Goal: Task Accomplishment & Management: Complete application form

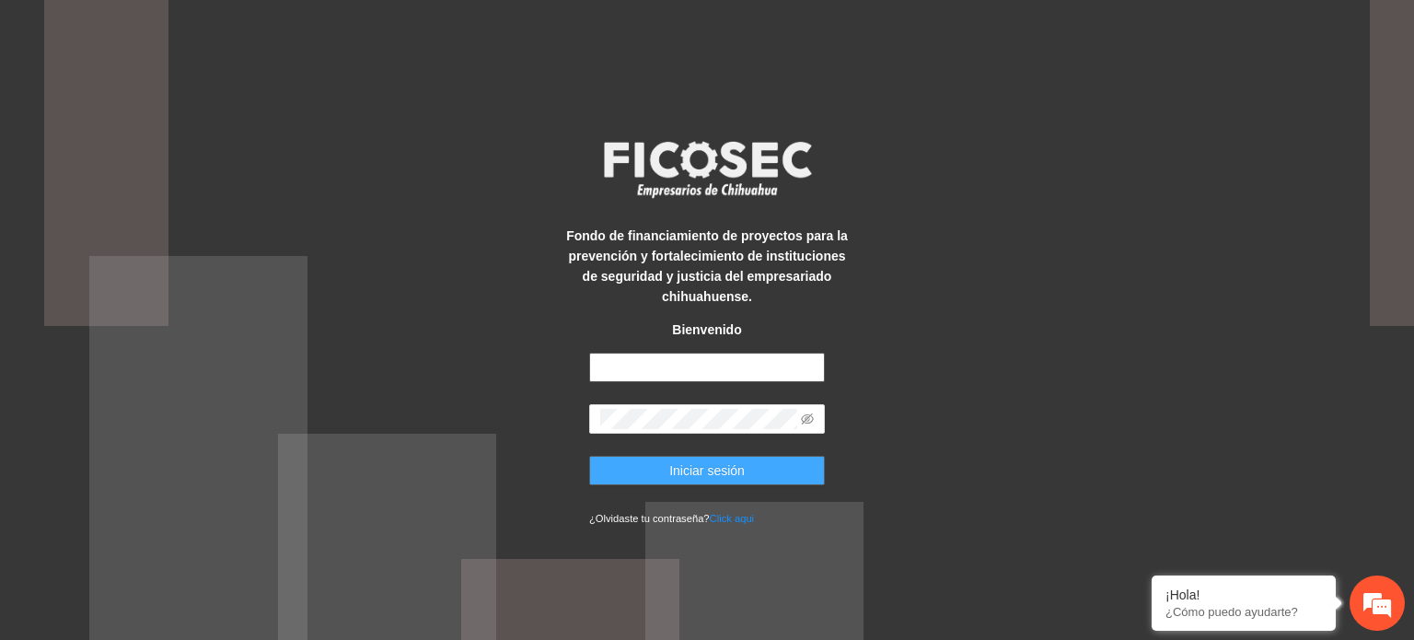
type input "**********"
click at [701, 472] on span "Iniciar sesión" at bounding box center [706, 470] width 75 height 20
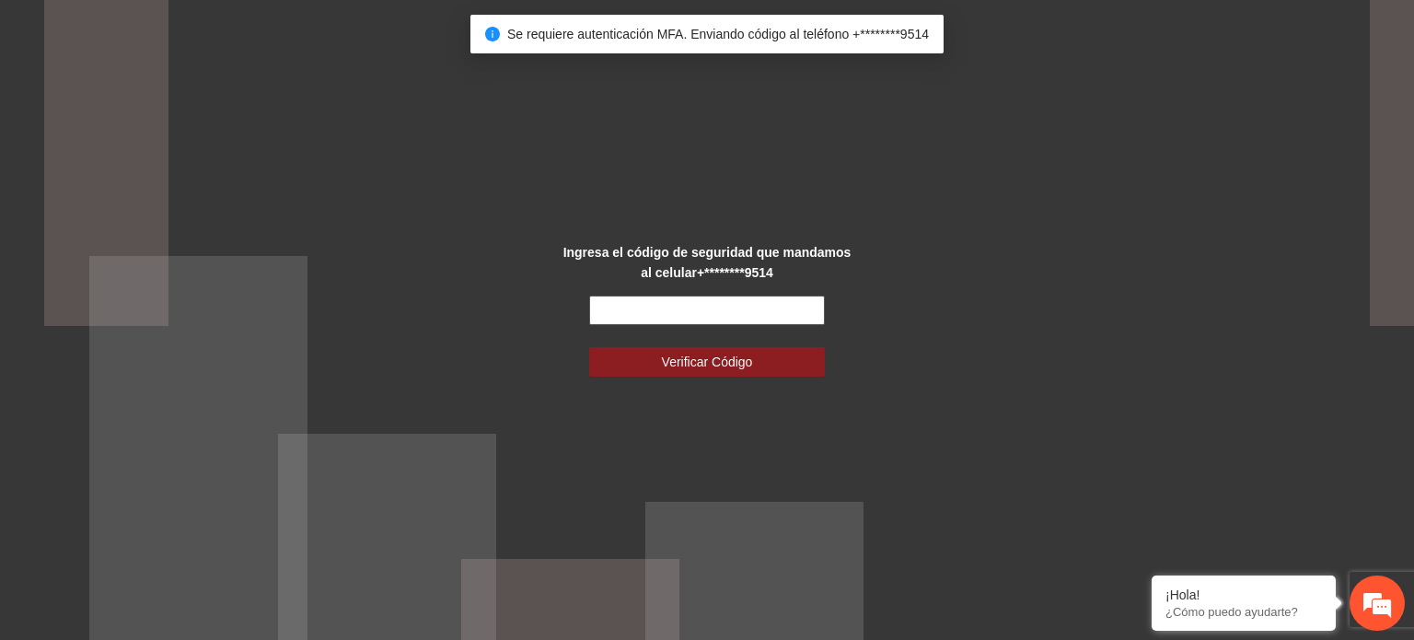
click at [741, 313] on input "text" at bounding box center [707, 309] width 236 height 29
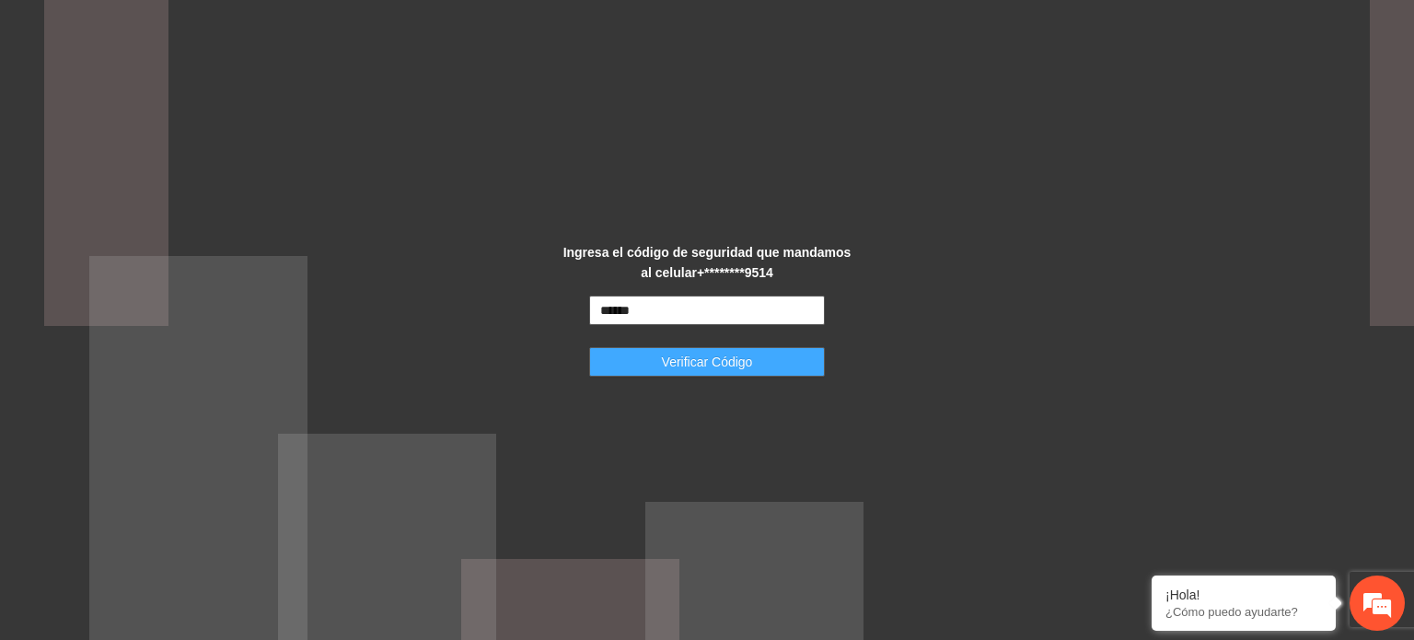
type input "******"
click at [768, 372] on button "Verificar Código" at bounding box center [707, 361] width 236 height 29
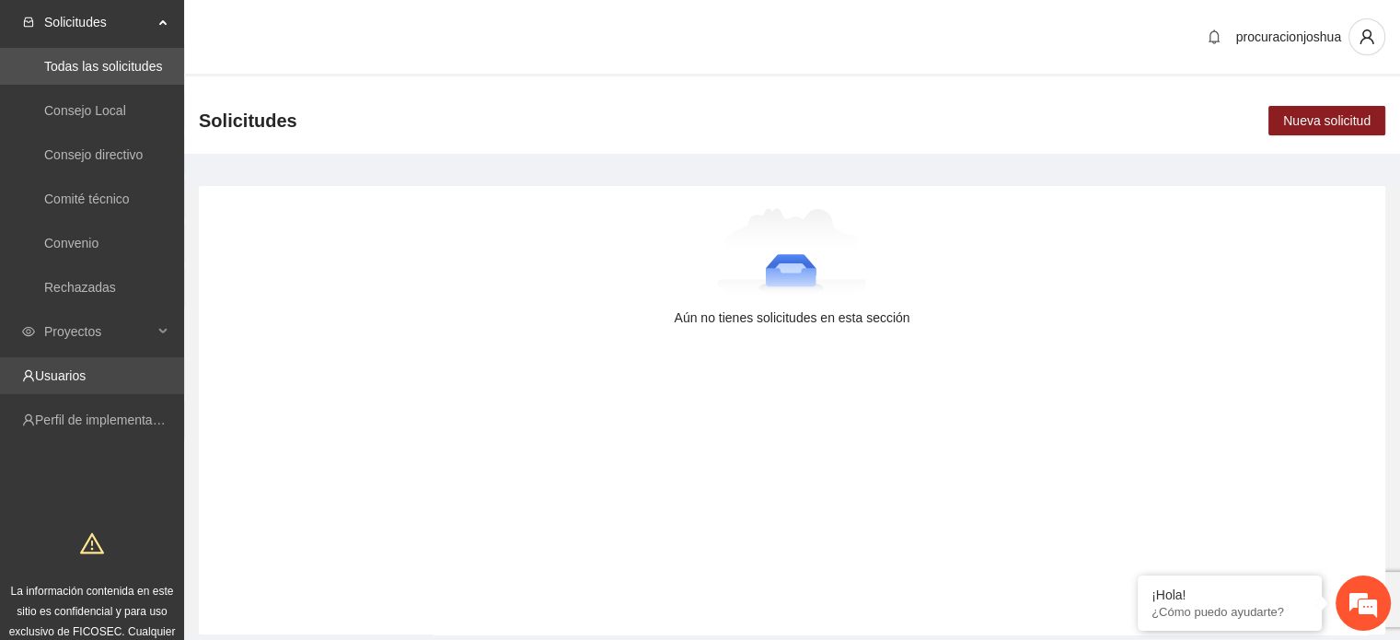
click at [75, 368] on link "Usuarios" at bounding box center [60, 375] width 51 height 15
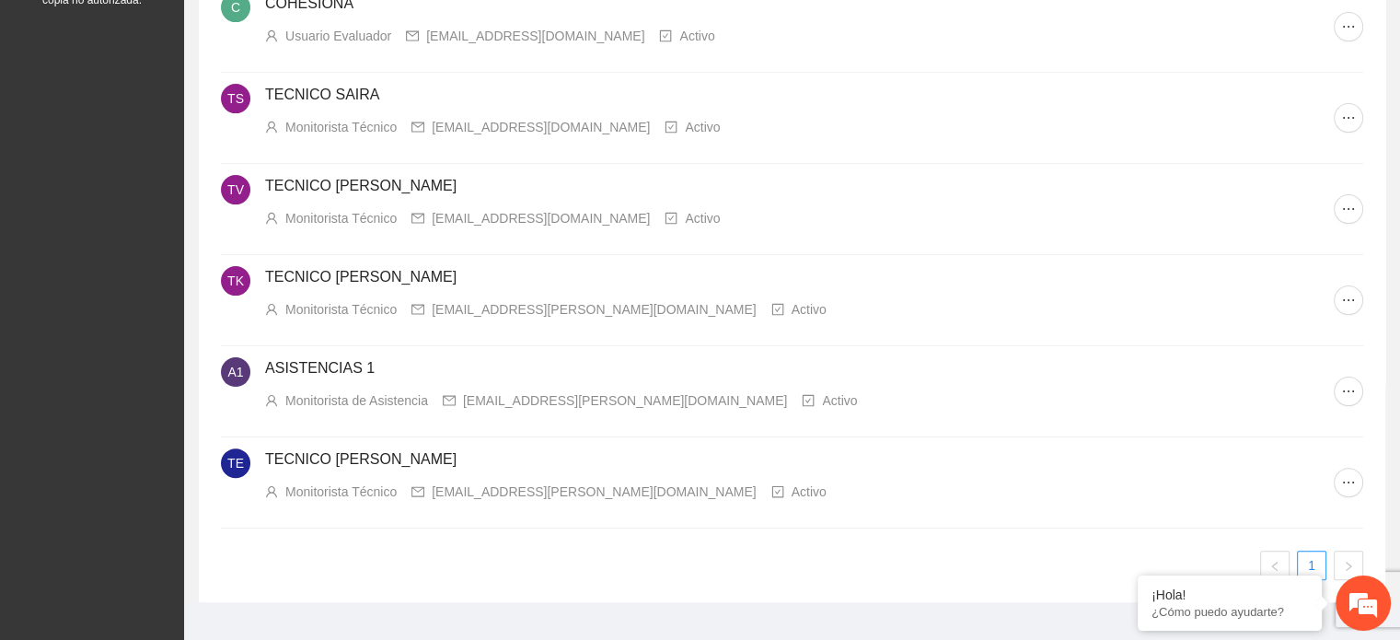
scroll to position [456, 0]
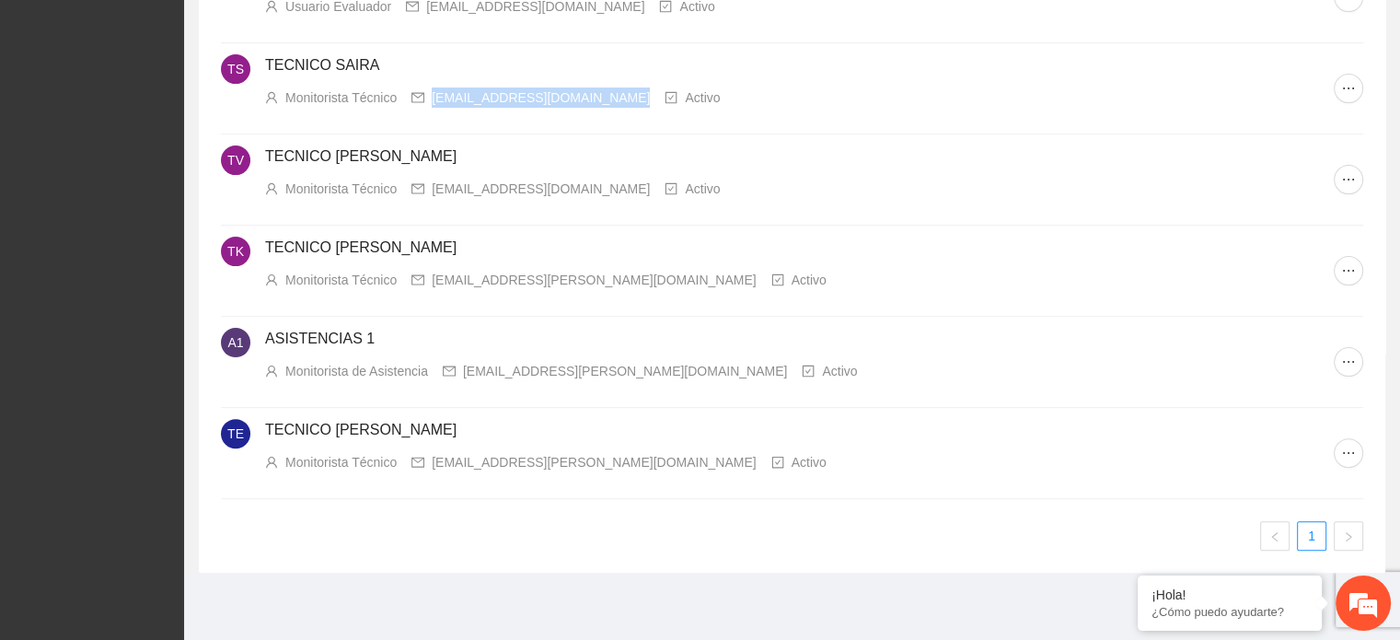
drag, startPoint x: 604, startPoint y: 97, endPoint x: 431, endPoint y: 95, distance: 173.0
click at [432, 95] on div "[EMAIL_ADDRESS][DOMAIN_NAME]" at bounding box center [541, 97] width 218 height 20
copy div "[EMAIL_ADDRESS][DOMAIN_NAME]"
click at [825, 542] on ul "1" at bounding box center [792, 535] width 1142 height 29
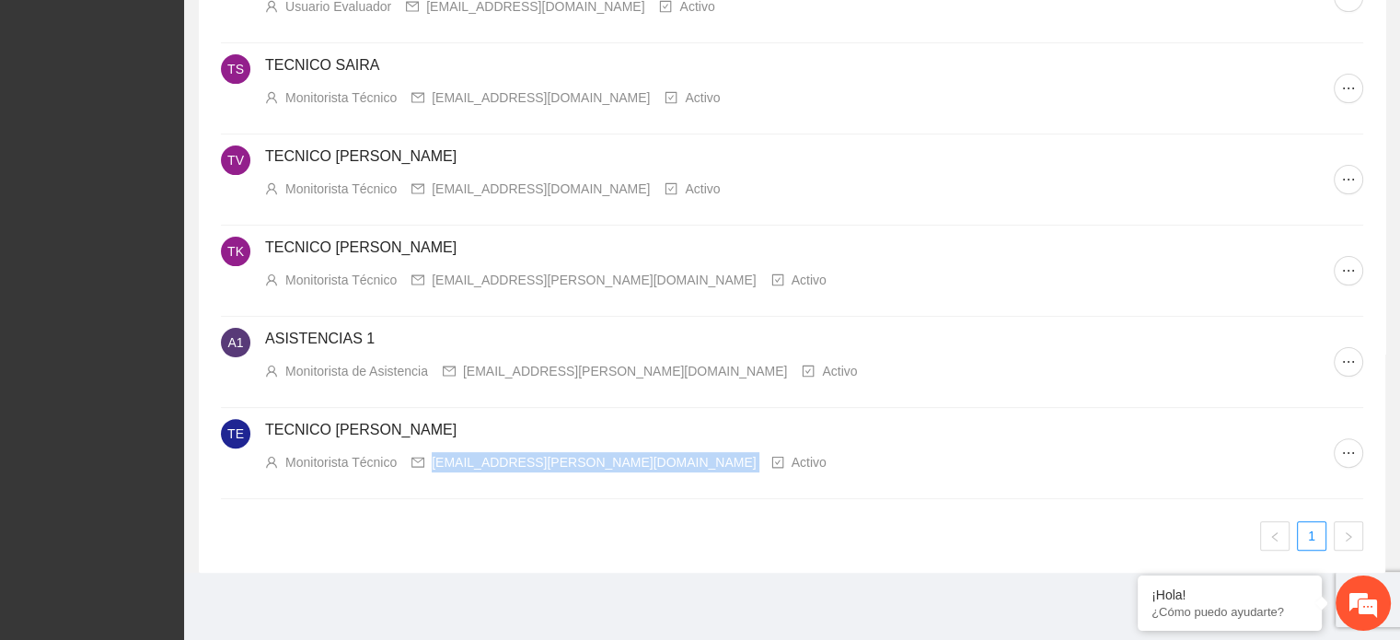
drag, startPoint x: 603, startPoint y: 459, endPoint x: 416, endPoint y: 456, distance: 186.8
click at [416, 456] on div "Monitorista Técnico [EMAIL_ADDRESS][PERSON_NAME][DOMAIN_NAME] Activo" at bounding box center [799, 462] width 1068 height 20
copy div "[EMAIL_ADDRESS][PERSON_NAME][DOMAIN_NAME]"
drag, startPoint x: 1062, startPoint y: 517, endPoint x: 1070, endPoint y: 511, distance: 10.5
click at [1062, 517] on div "CJ Centro [PERSON_NAME] Orientación para Mujeres, A.C. ([PERSON_NAME]) Implemen…" at bounding box center [792, 160] width 1142 height 780
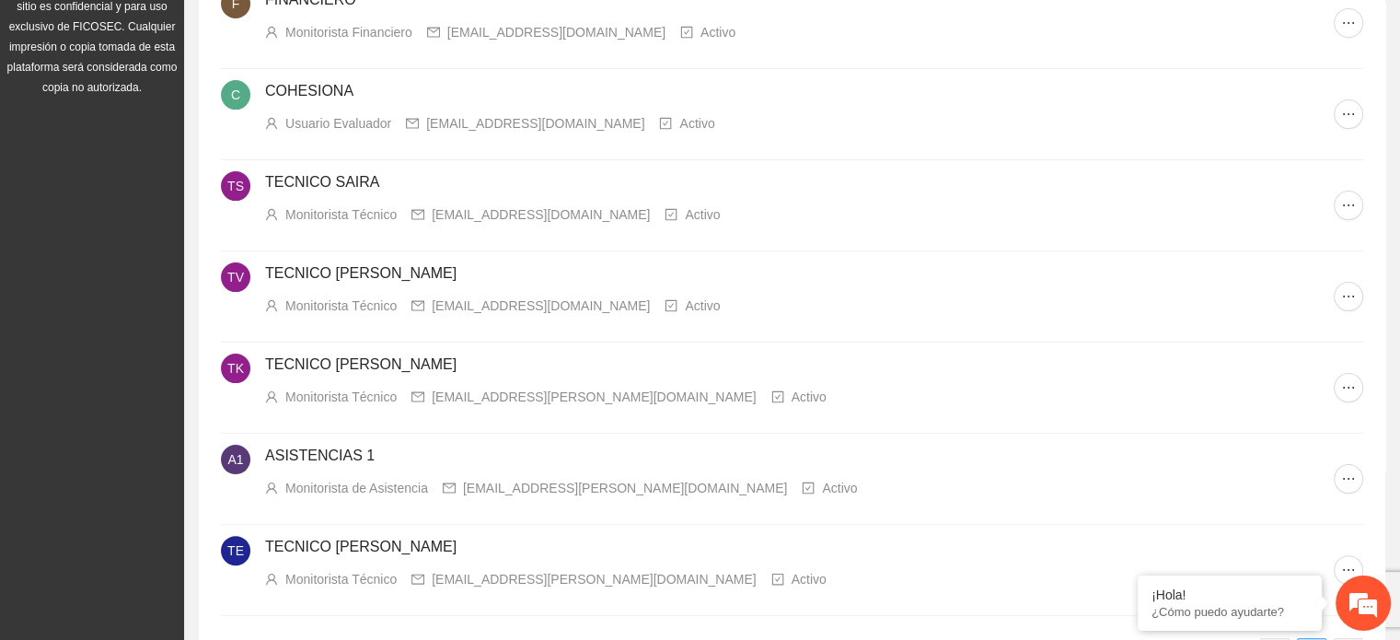
scroll to position [320, 0]
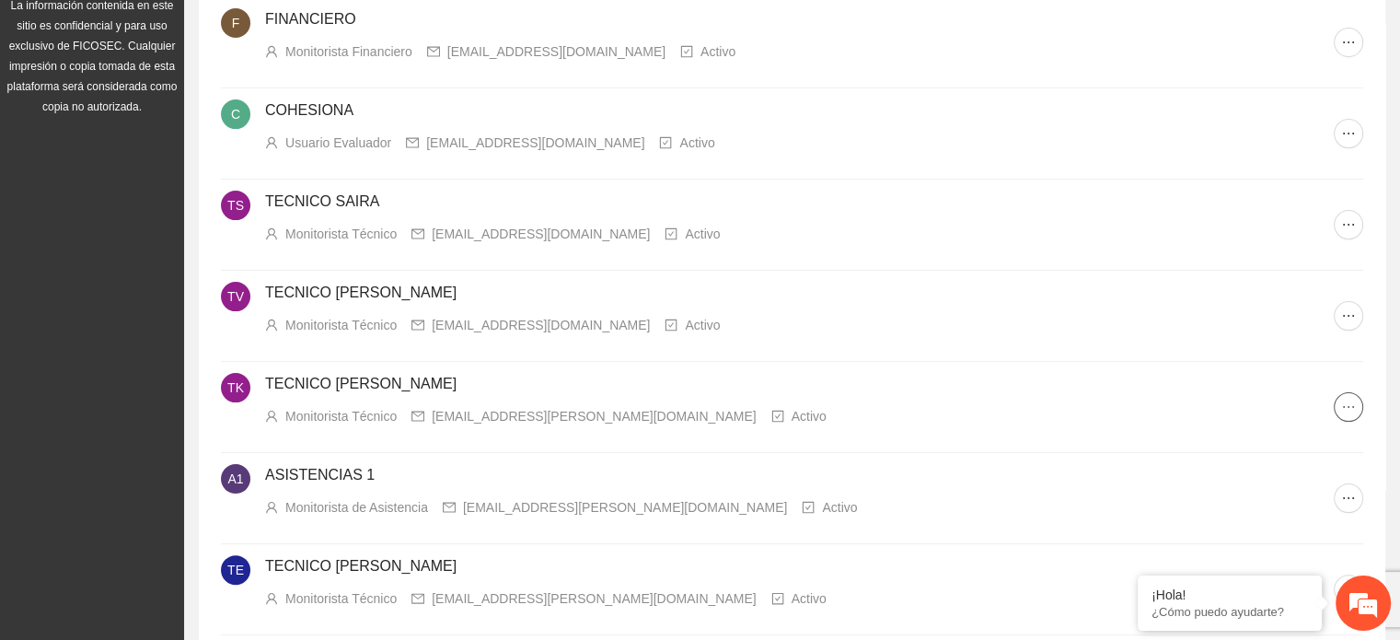
click at [1344, 403] on icon "ellipsis" at bounding box center [1348, 406] width 15 height 15
click at [1285, 533] on span "Eliminar cuenta" at bounding box center [1293, 530] width 128 height 20
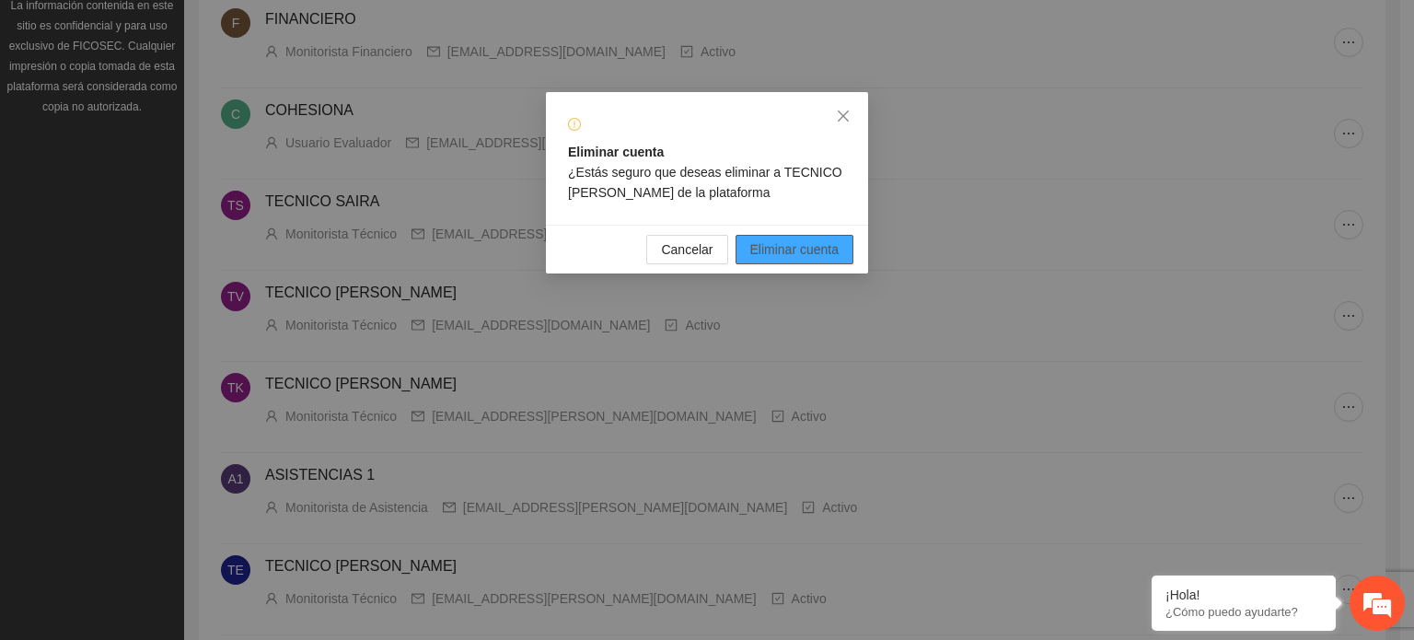
click at [767, 245] on span "Eliminar cuenta" at bounding box center [794, 249] width 89 height 20
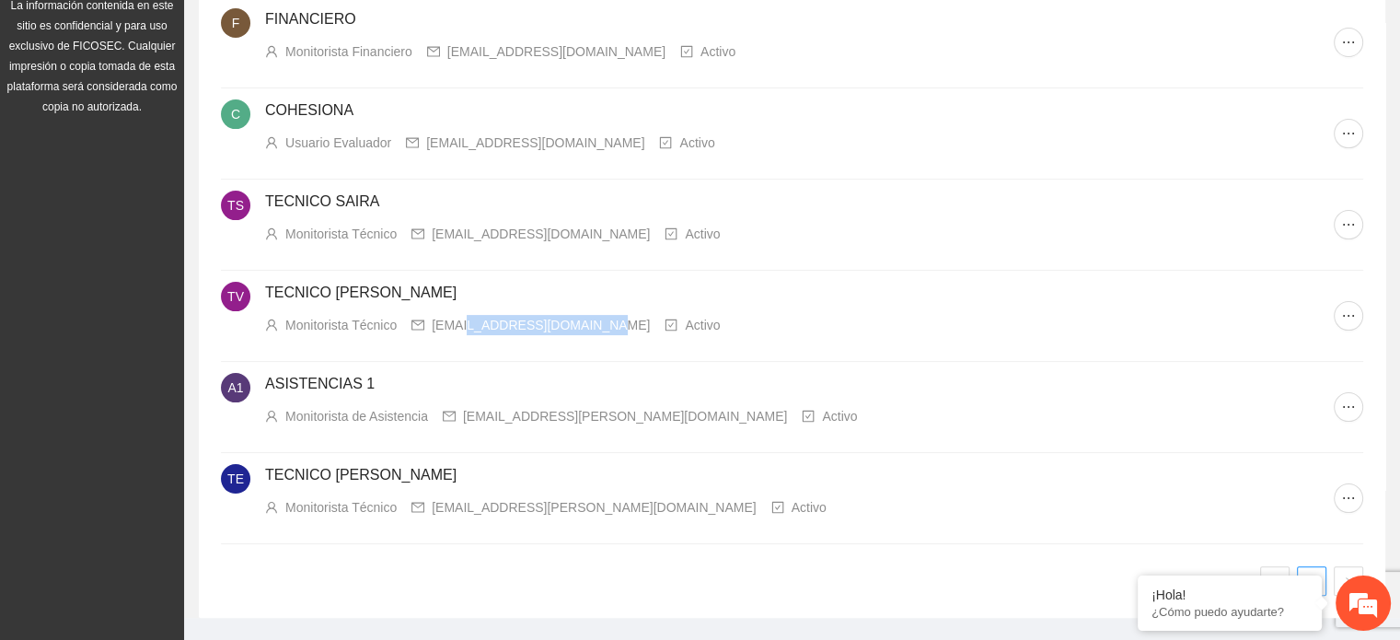
drag, startPoint x: 579, startPoint y: 325, endPoint x: 461, endPoint y: 317, distance: 118.1
click at [461, 317] on div "[EMAIL_ADDRESS][DOMAIN_NAME]" at bounding box center [541, 325] width 218 height 20
click at [588, 323] on div "Monitorista Técnico [EMAIL_ADDRESS][DOMAIN_NAME] Activo" at bounding box center [799, 325] width 1068 height 20
drag, startPoint x: 581, startPoint y: 324, endPoint x: 431, endPoint y: 330, distance: 150.1
click at [432, 330] on div "[EMAIL_ADDRESS][DOMAIN_NAME]" at bounding box center [541, 325] width 218 height 20
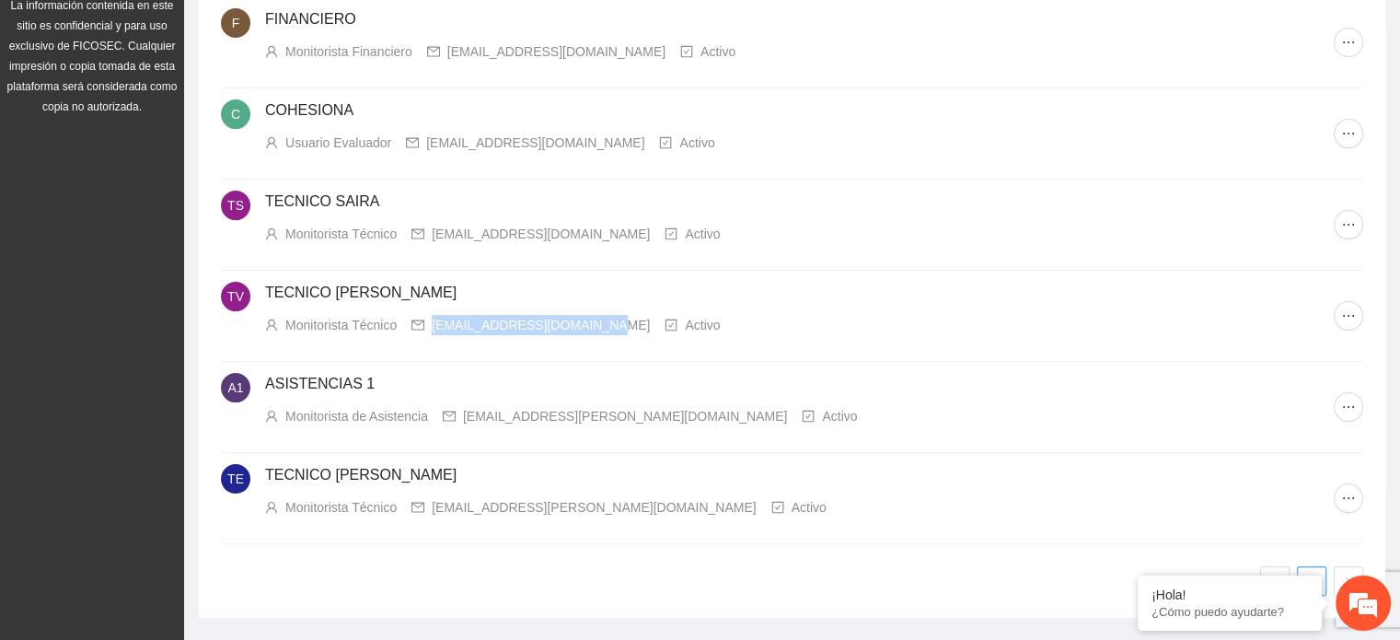
copy div "[EMAIL_ADDRESS][DOMAIN_NAME]"
click at [898, 497] on div "Monitorista Técnico [EMAIL_ADDRESS][PERSON_NAME][DOMAIN_NAME] Activo" at bounding box center [799, 507] width 1068 height 20
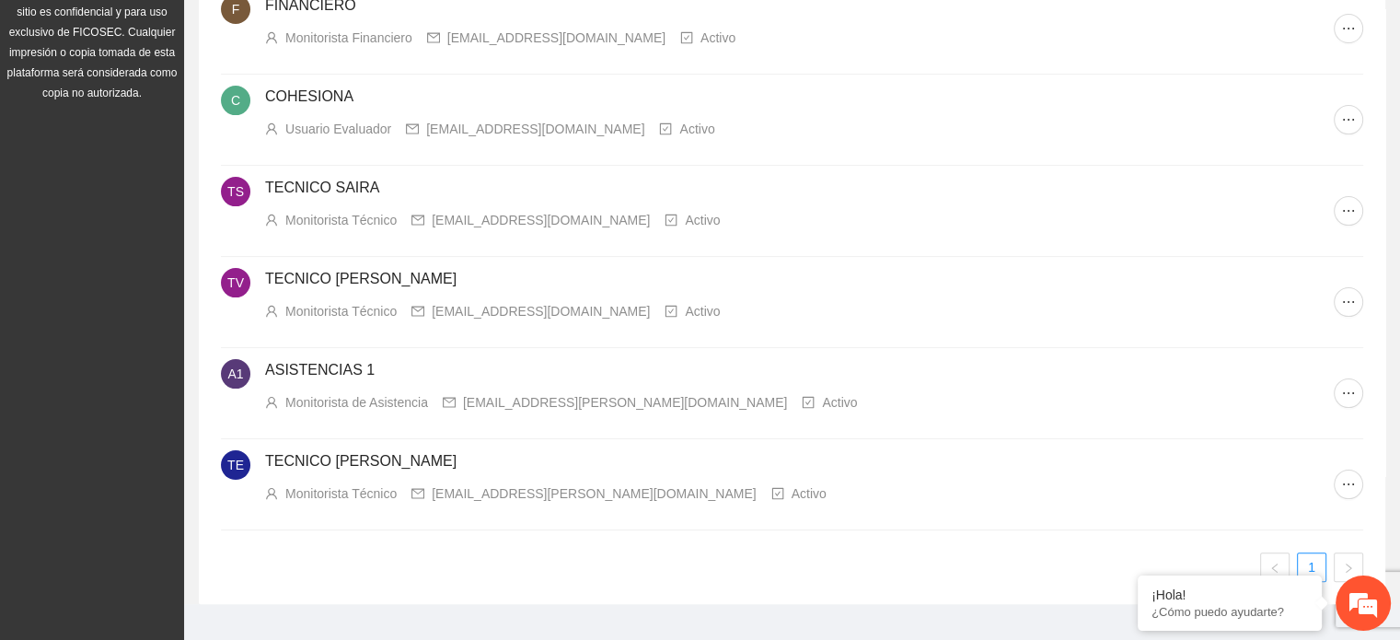
scroll to position [336, 0]
click at [1347, 475] on icon "ellipsis" at bounding box center [1348, 482] width 15 height 15
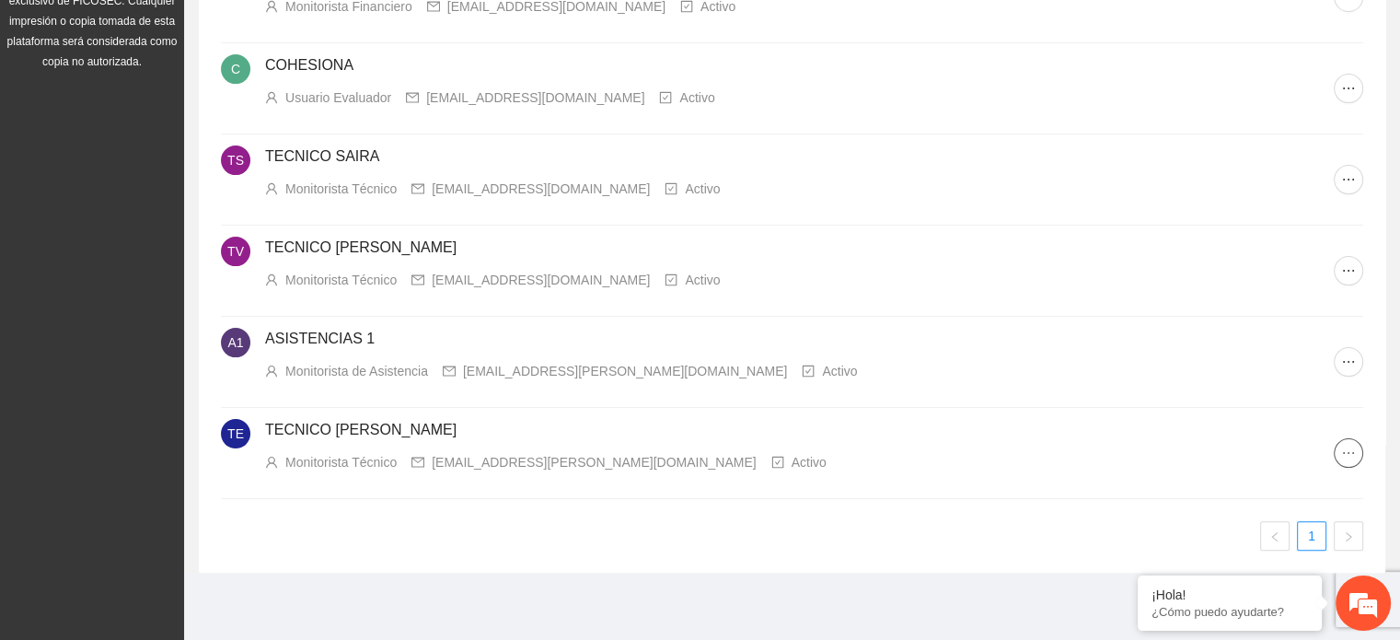
click at [1350, 446] on icon "ellipsis" at bounding box center [1348, 452] width 15 height 15
click at [964, 555] on div "Buscar Invitar usuario CJ Centro [PERSON_NAME] Orientación para Mujeres, A.C. (…" at bounding box center [792, 157] width 1186 height 829
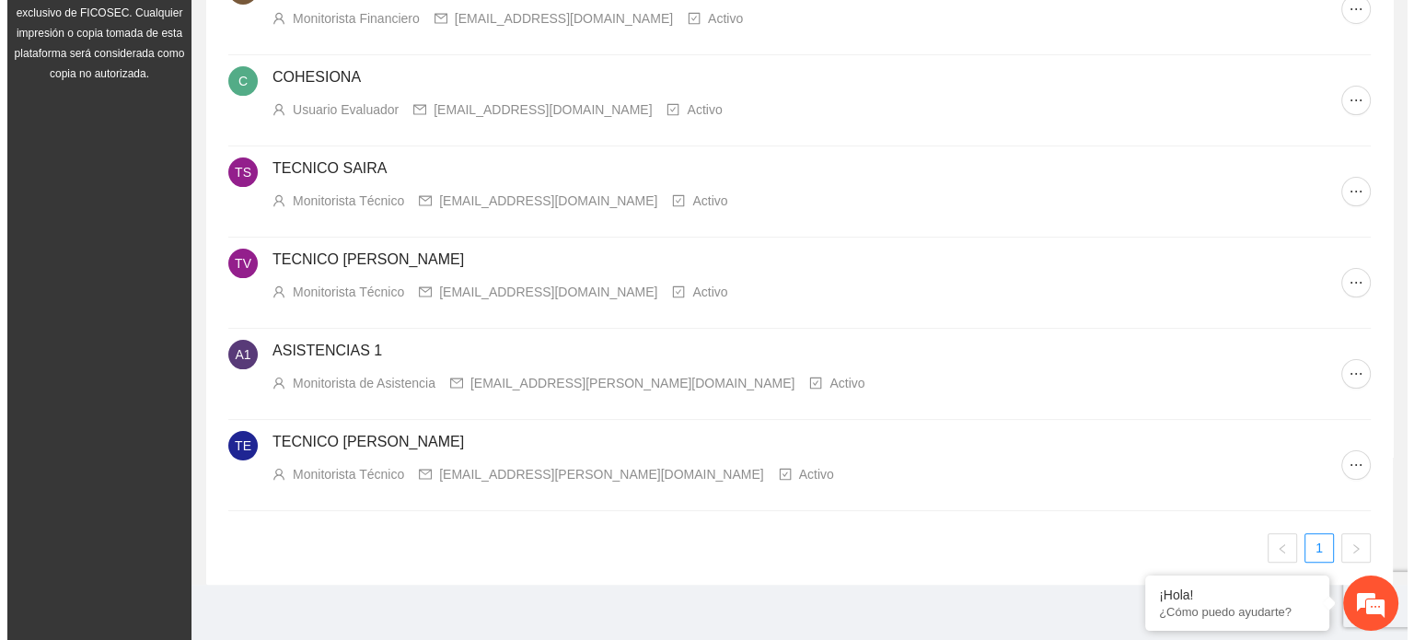
scroll to position [357, 0]
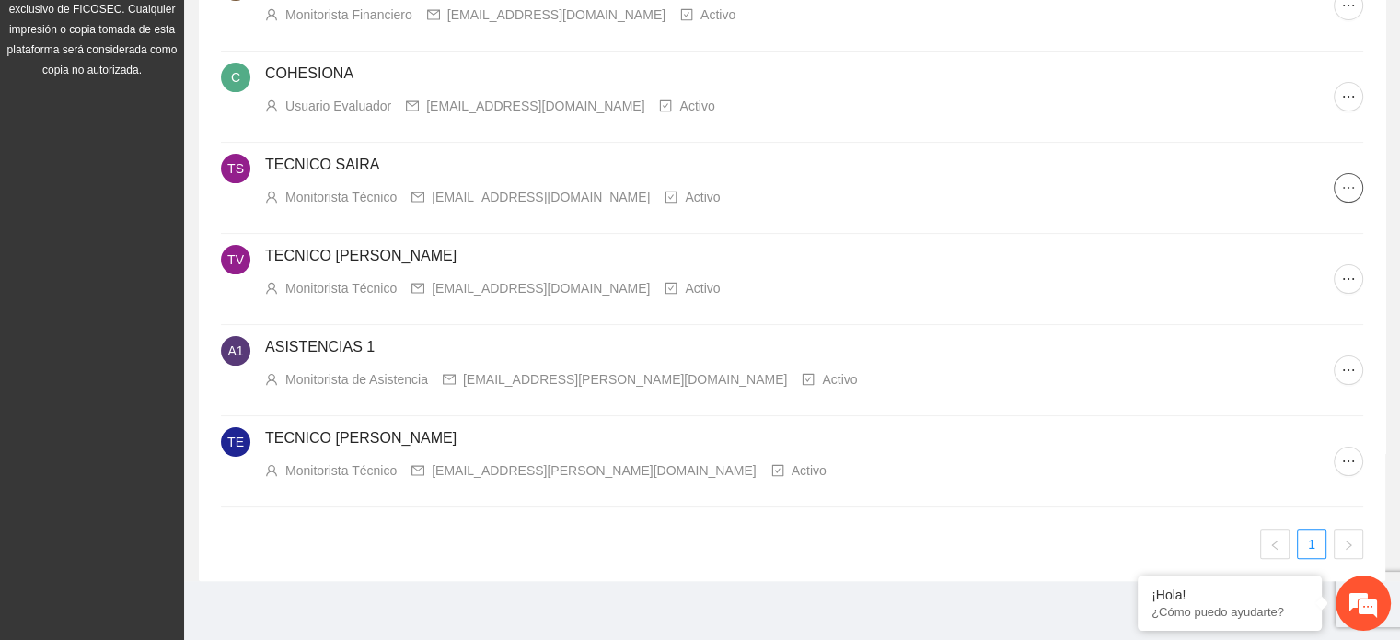
click at [1351, 188] on icon "ellipsis" at bounding box center [1348, 187] width 15 height 15
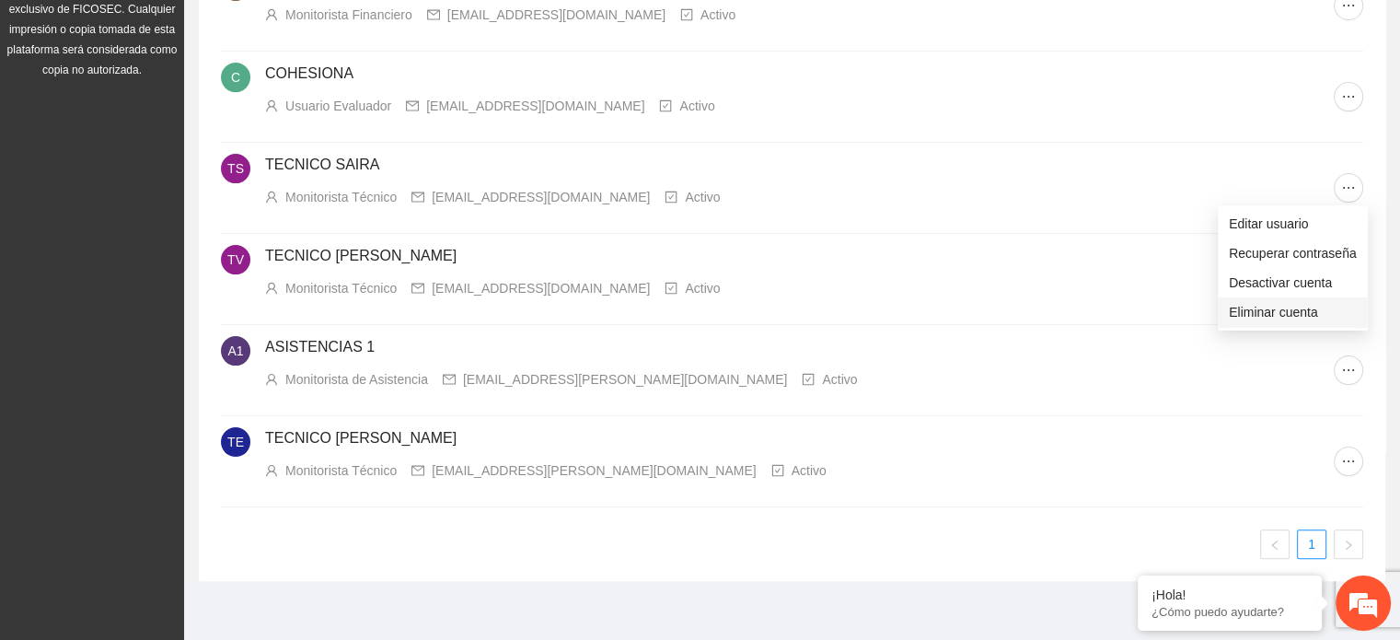
click at [1292, 310] on span "Eliminar cuenta" at bounding box center [1293, 312] width 128 height 20
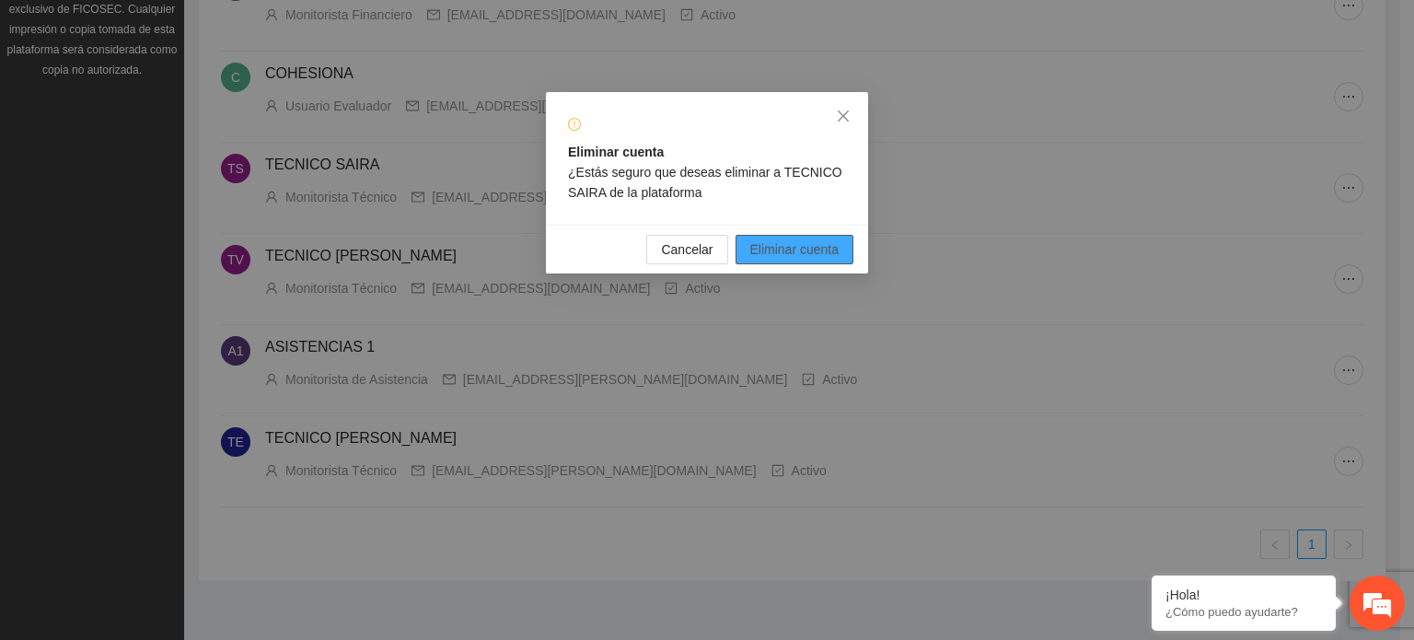
click at [781, 246] on span "Eliminar cuenta" at bounding box center [794, 249] width 89 height 20
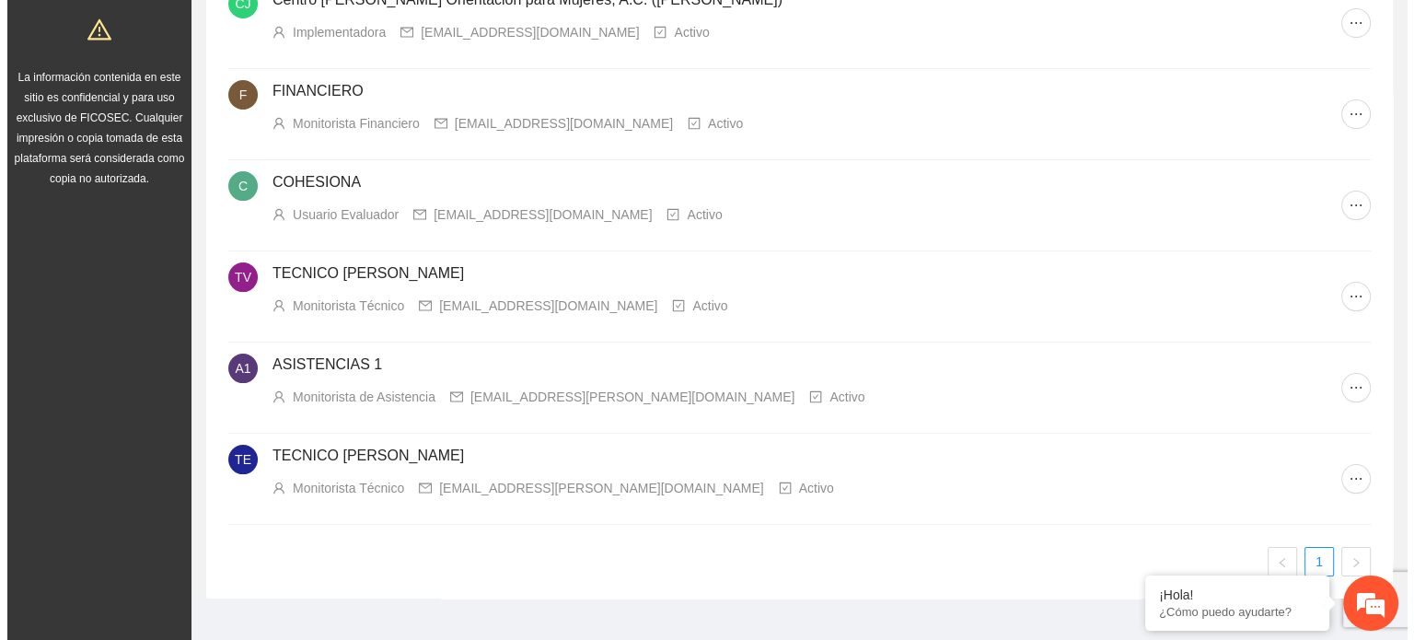
scroll to position [275, 0]
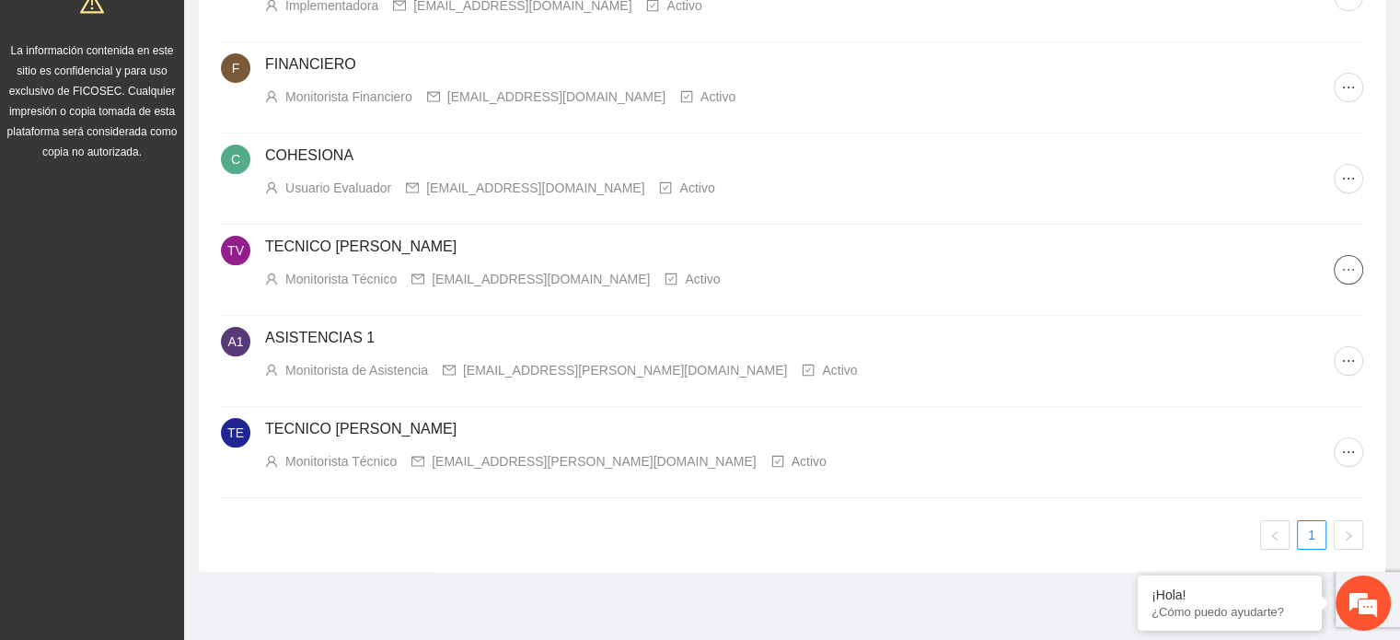
click at [1347, 267] on icon "ellipsis" at bounding box center [1348, 269] width 15 height 15
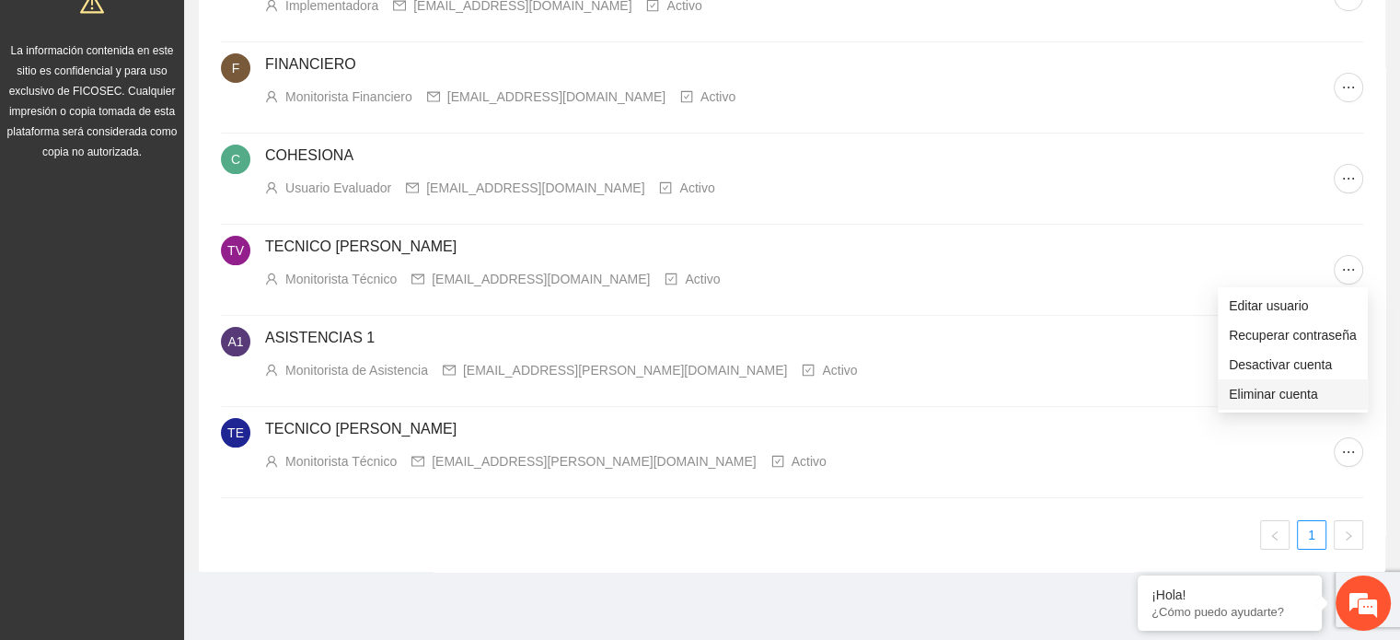
click at [1307, 392] on span "Eliminar cuenta" at bounding box center [1293, 394] width 128 height 20
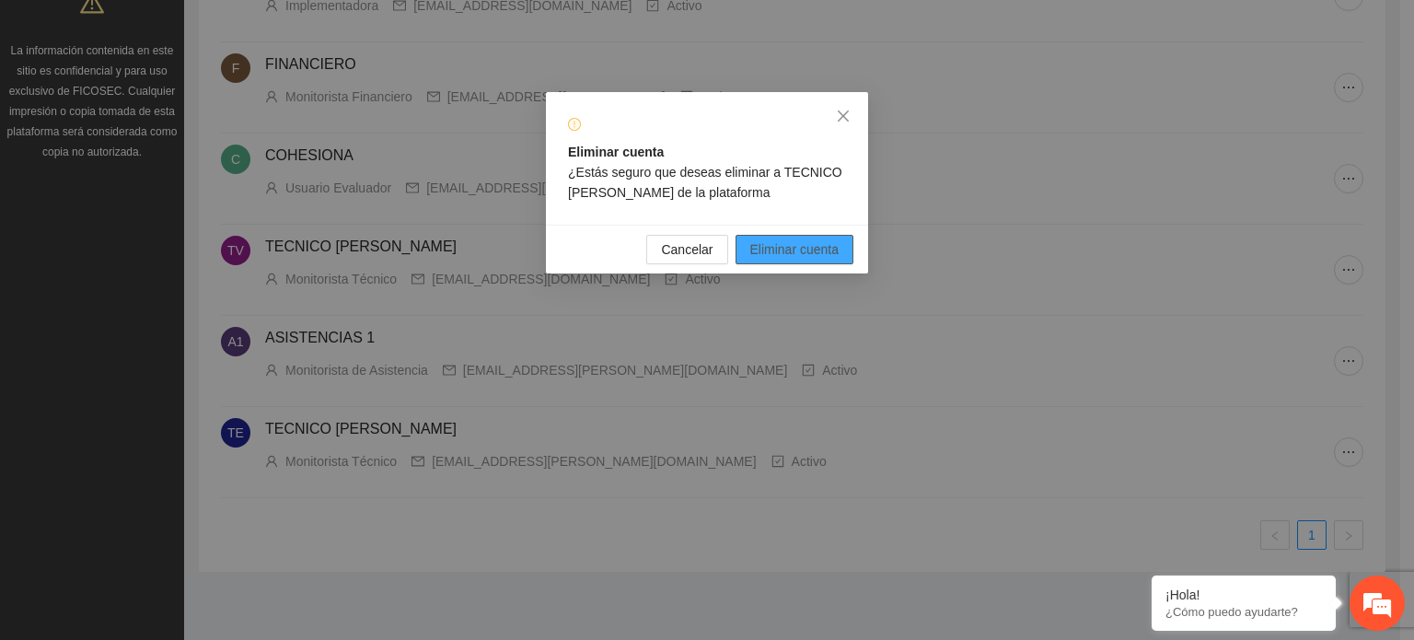
click at [781, 255] on span "Eliminar cuenta" at bounding box center [794, 249] width 89 height 20
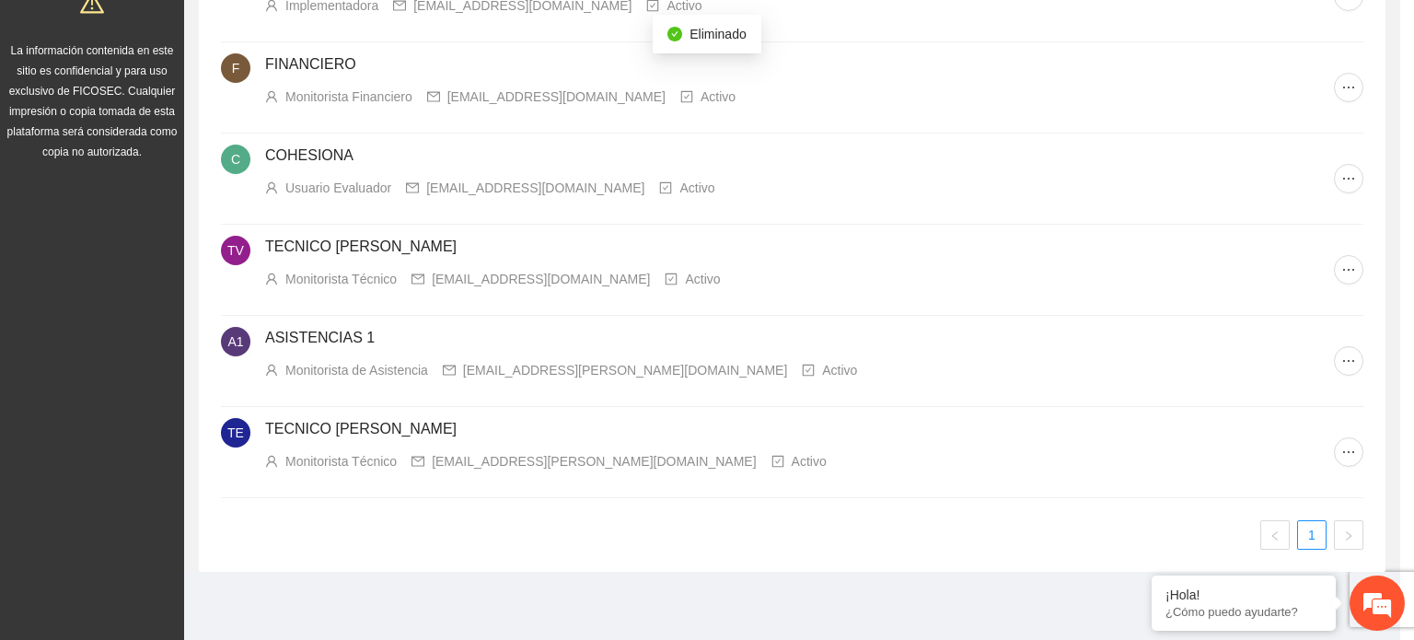
scroll to position [184, 0]
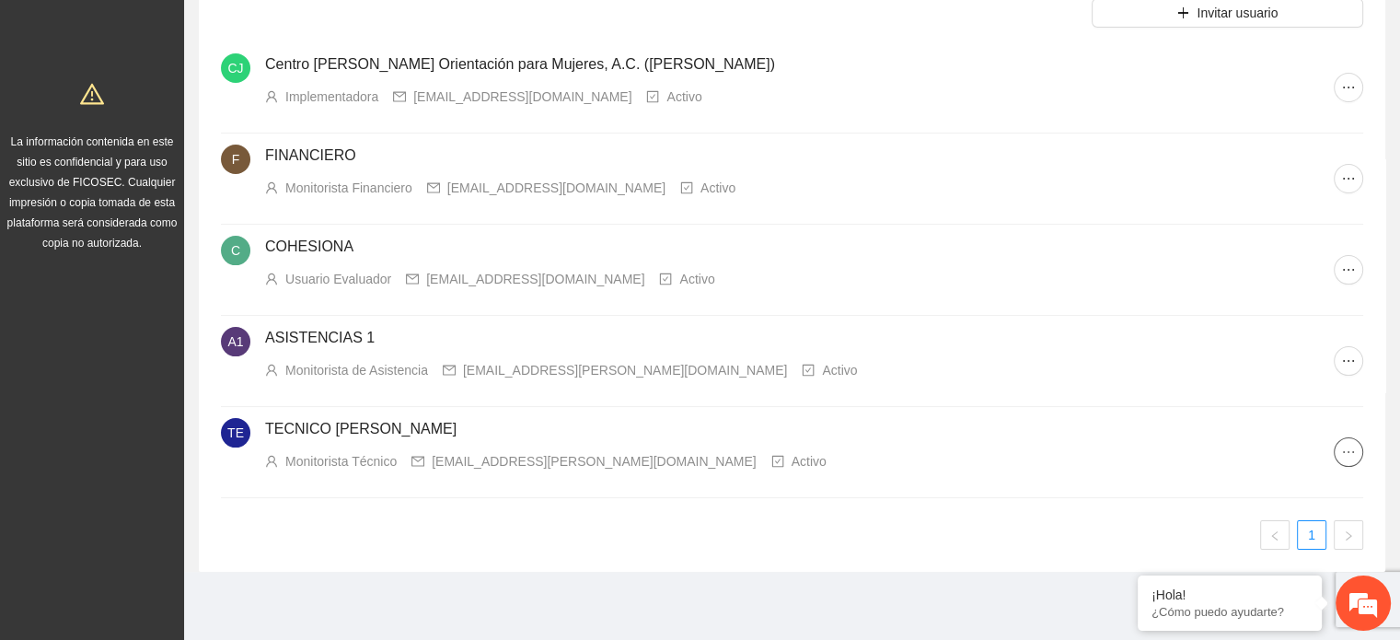
click at [1345, 451] on icon "ellipsis" at bounding box center [1348, 451] width 15 height 15
click at [1310, 570] on span "Eliminar cuenta" at bounding box center [1293, 575] width 128 height 20
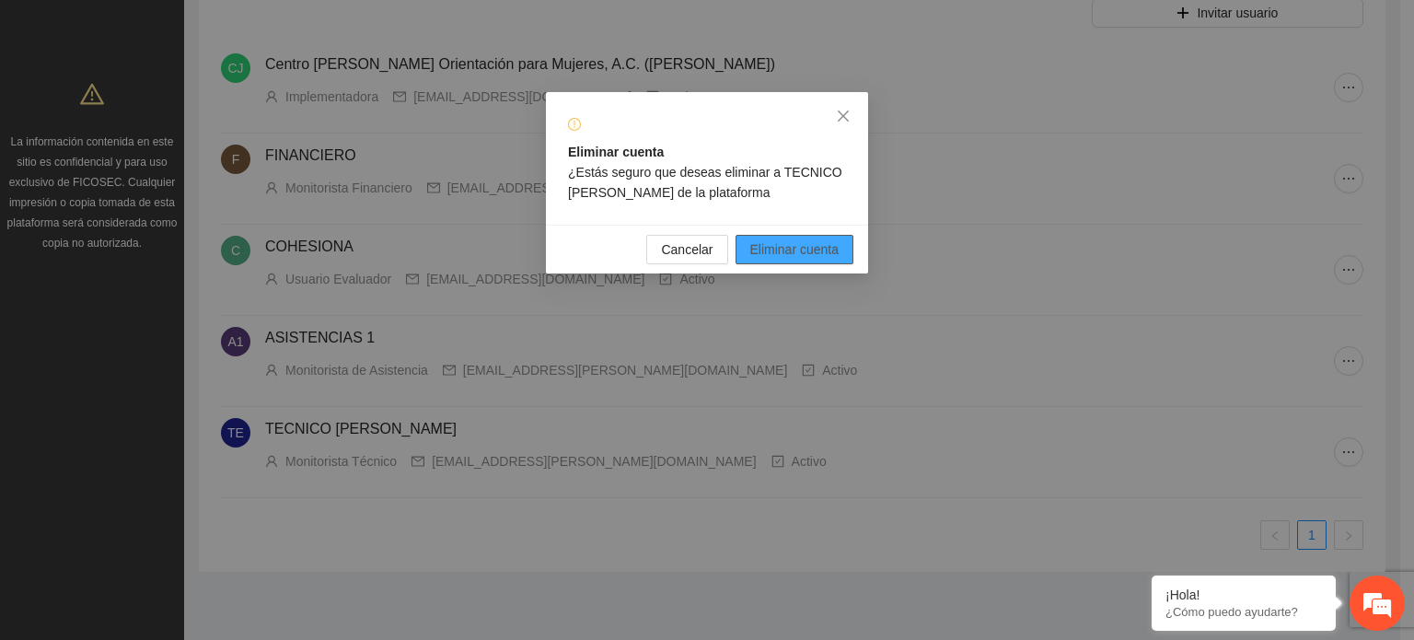
click at [806, 245] on span "Eliminar cuenta" at bounding box center [794, 249] width 89 height 20
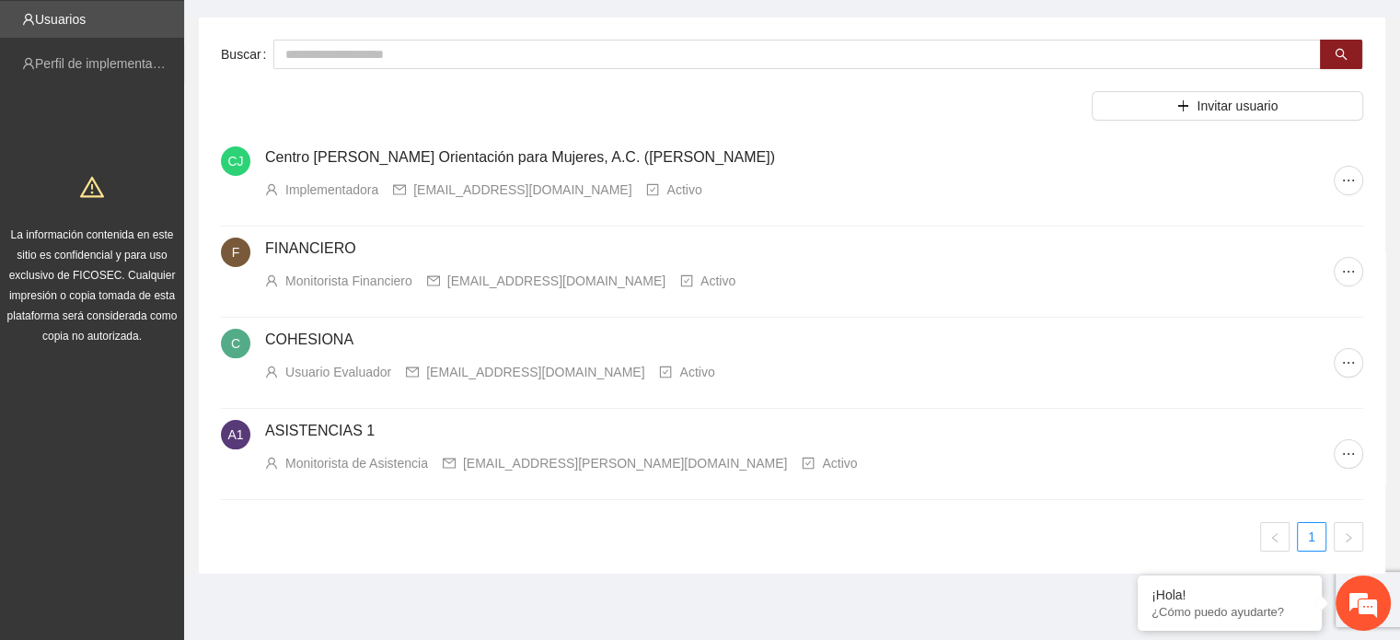
scroll to position [93, 0]
click at [1178, 99] on icon "plus" at bounding box center [1182, 104] width 13 height 13
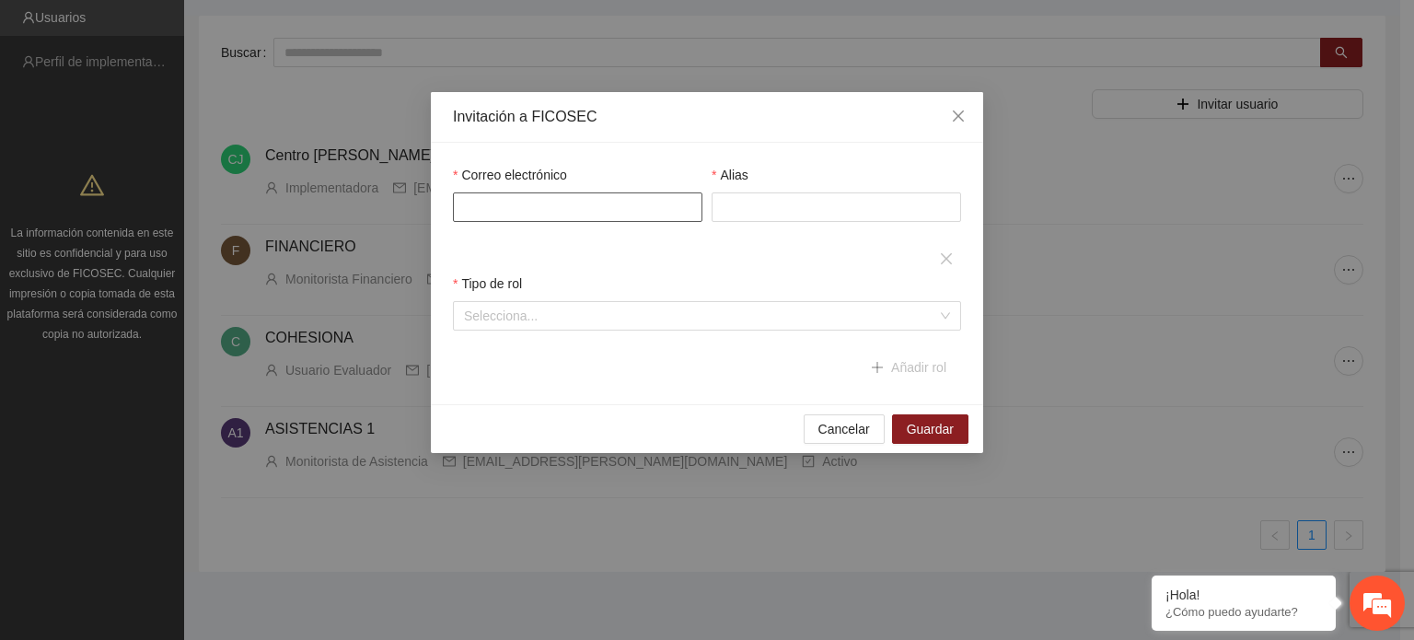
click at [571, 197] on input "Correo electrónico" at bounding box center [577, 206] width 249 height 29
drag, startPoint x: 786, startPoint y: 148, endPoint x: 770, endPoint y: 150, distance: 15.8
click at [786, 148] on div "Correo electrónico Alias Tipo de rol Selecciona... Región Ingrese regiones Añad…" at bounding box center [707, 273] width 552 height 261
paste input "**********"
type input "**********"
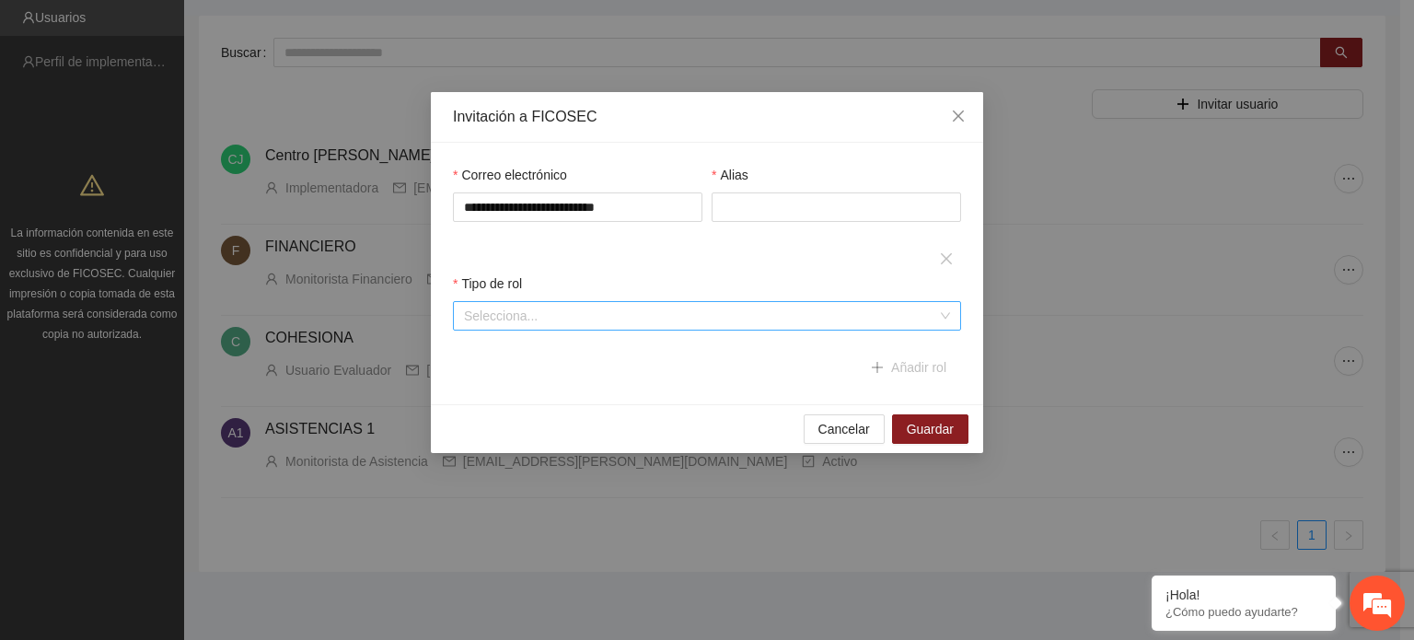
click at [611, 320] on input "search" at bounding box center [700, 316] width 473 height 28
click at [607, 313] on input "search" at bounding box center [700, 316] width 473 height 28
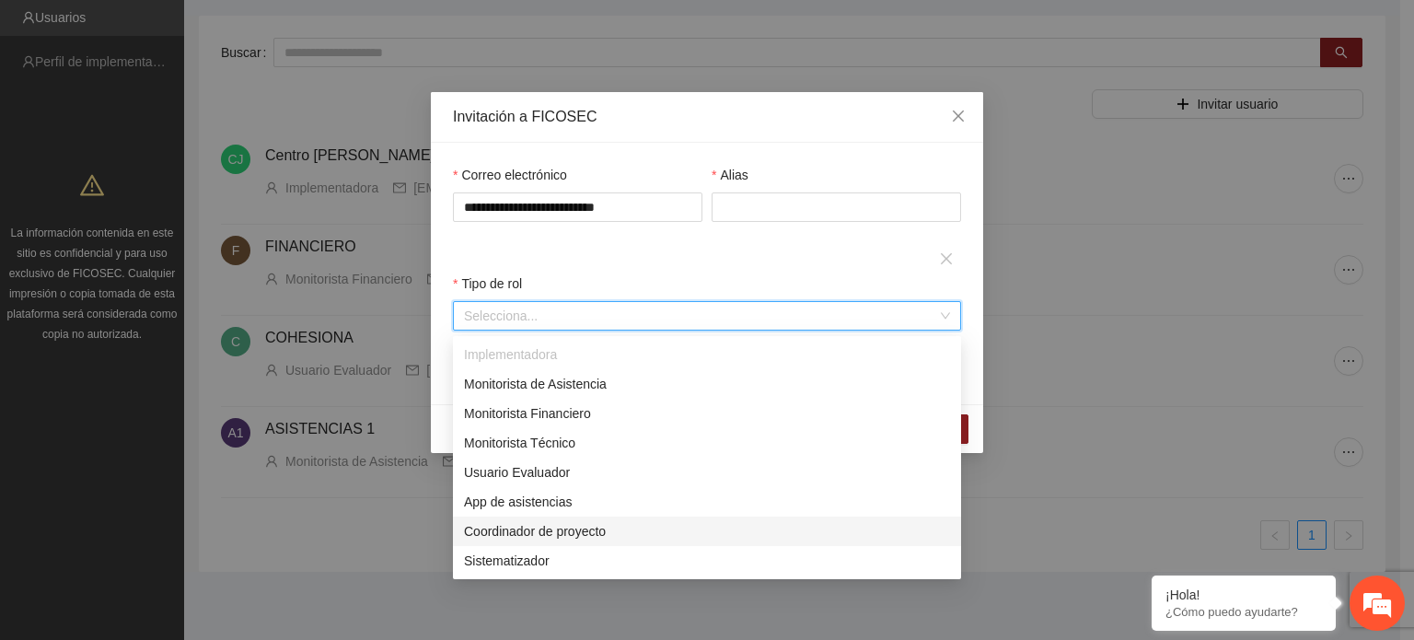
click at [585, 530] on div "Coordinador de proyecto" at bounding box center [707, 531] width 486 height 20
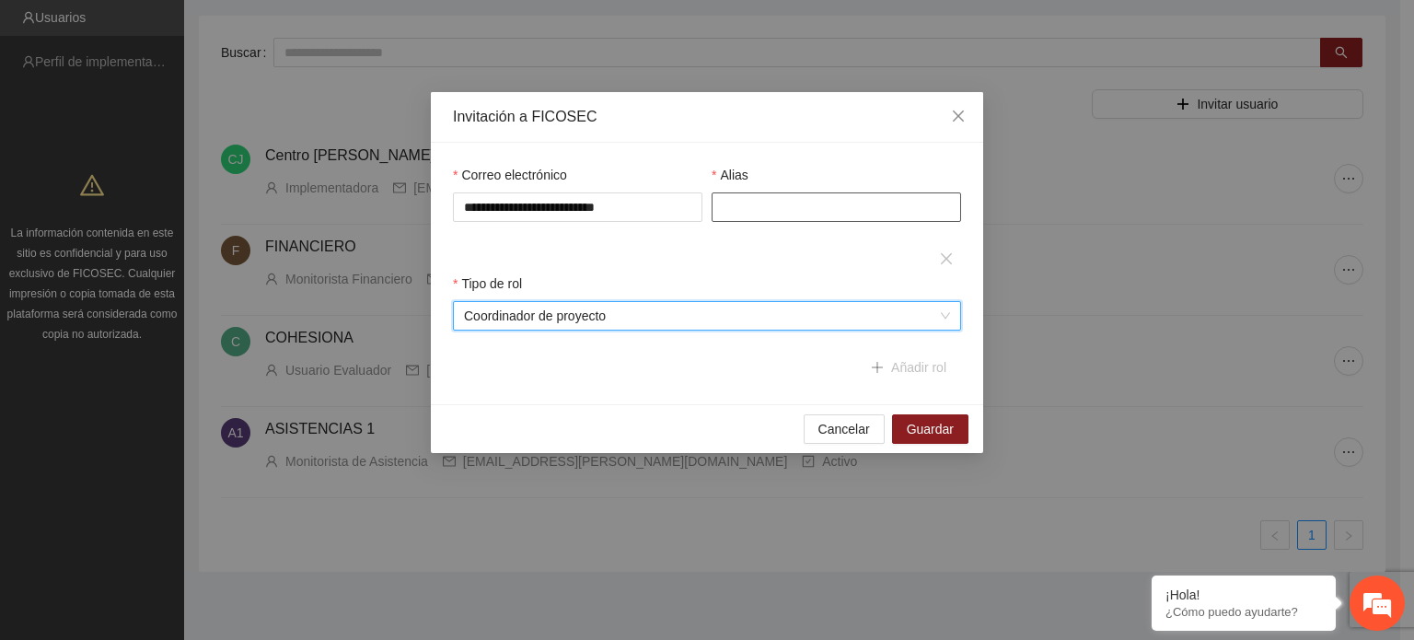
click at [802, 207] on input "Alias" at bounding box center [835, 206] width 249 height 29
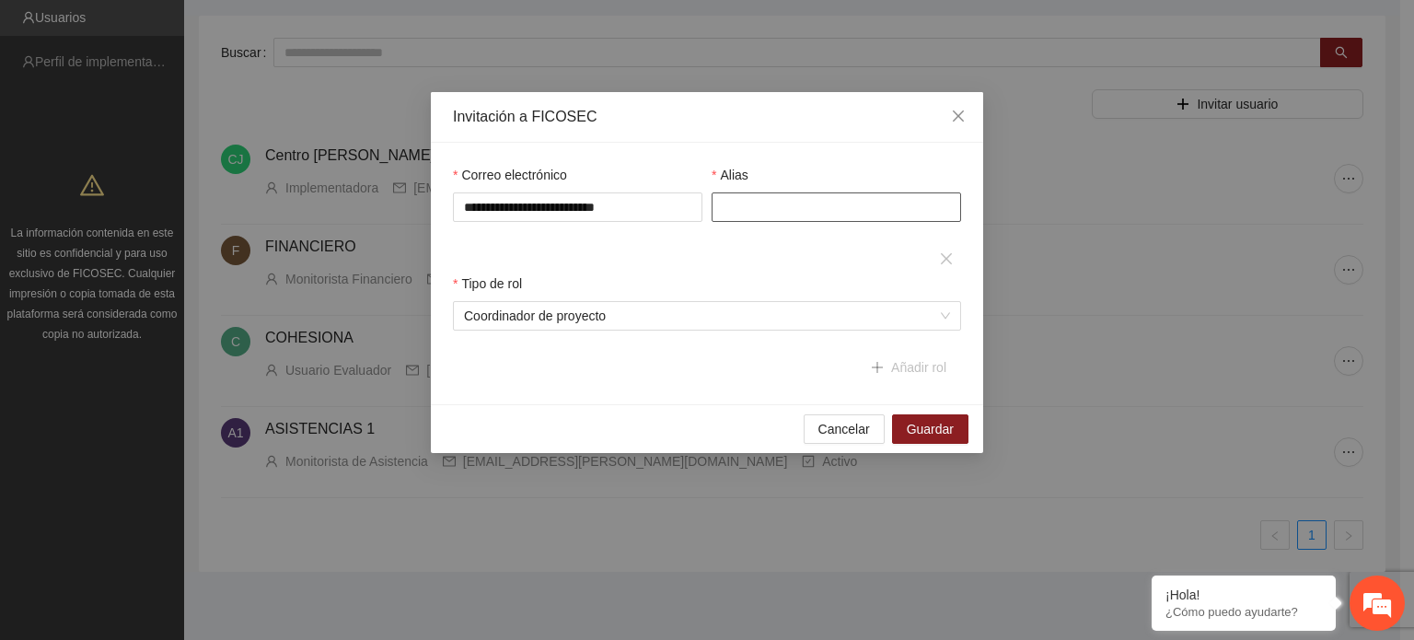
type input "*"
type input "**********"
click at [942, 431] on span "Guardar" at bounding box center [929, 429] width 47 height 20
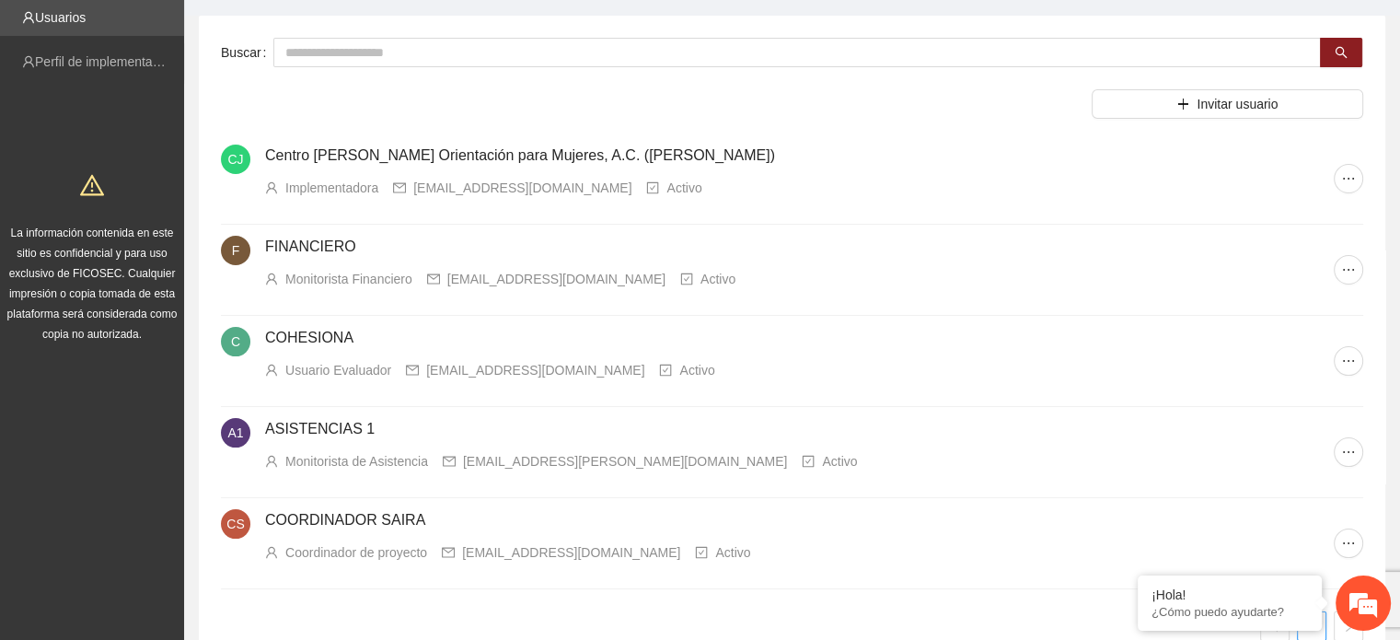
click at [964, 77] on div "Buscar Invitar usuario CJ Centro [PERSON_NAME] Orientación para Mujeres, A.C. (…" at bounding box center [792, 339] width 1186 height 647
click at [1194, 105] on button "Invitar usuario" at bounding box center [1226, 103] width 271 height 29
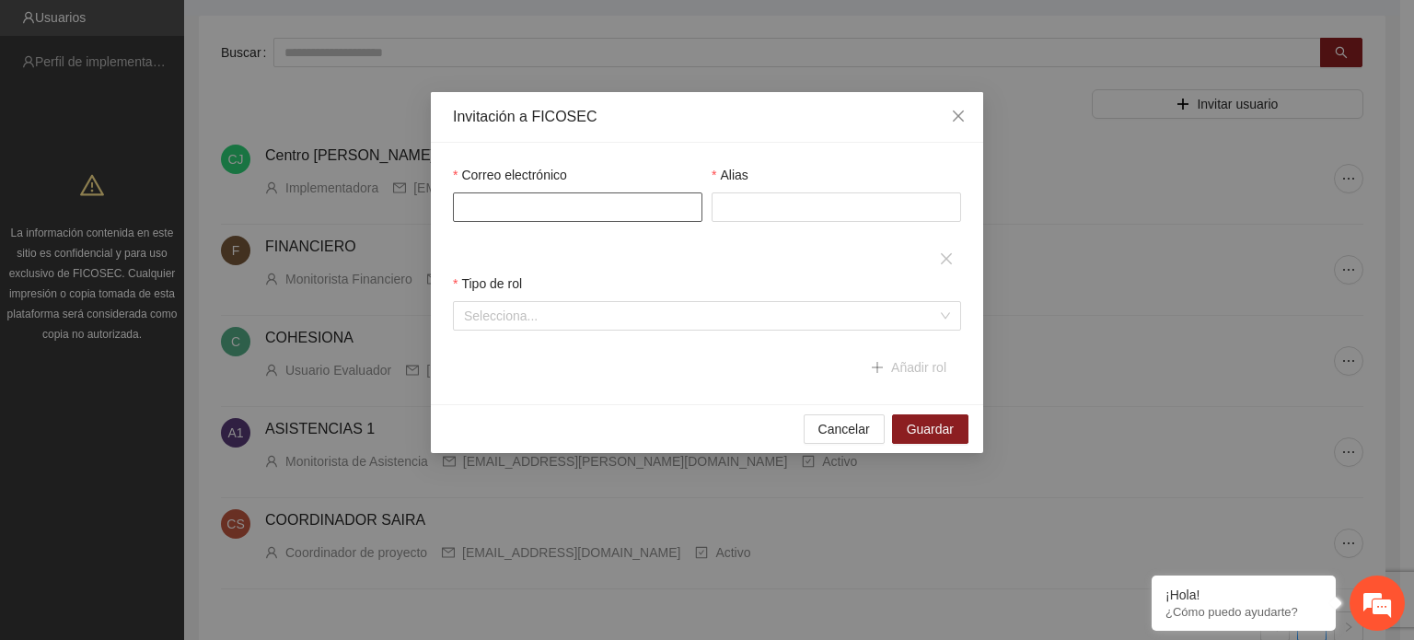
click at [601, 213] on input "Correo electrónico" at bounding box center [577, 206] width 249 height 29
click at [732, 156] on div "Correo electrónico Alias Tipo de rol Selecciona... Región Ingrese regiones Añad…" at bounding box center [707, 273] width 552 height 261
click at [504, 211] on input "Correo electrónico" at bounding box center [577, 206] width 249 height 29
paste input "**********"
type input "**********"
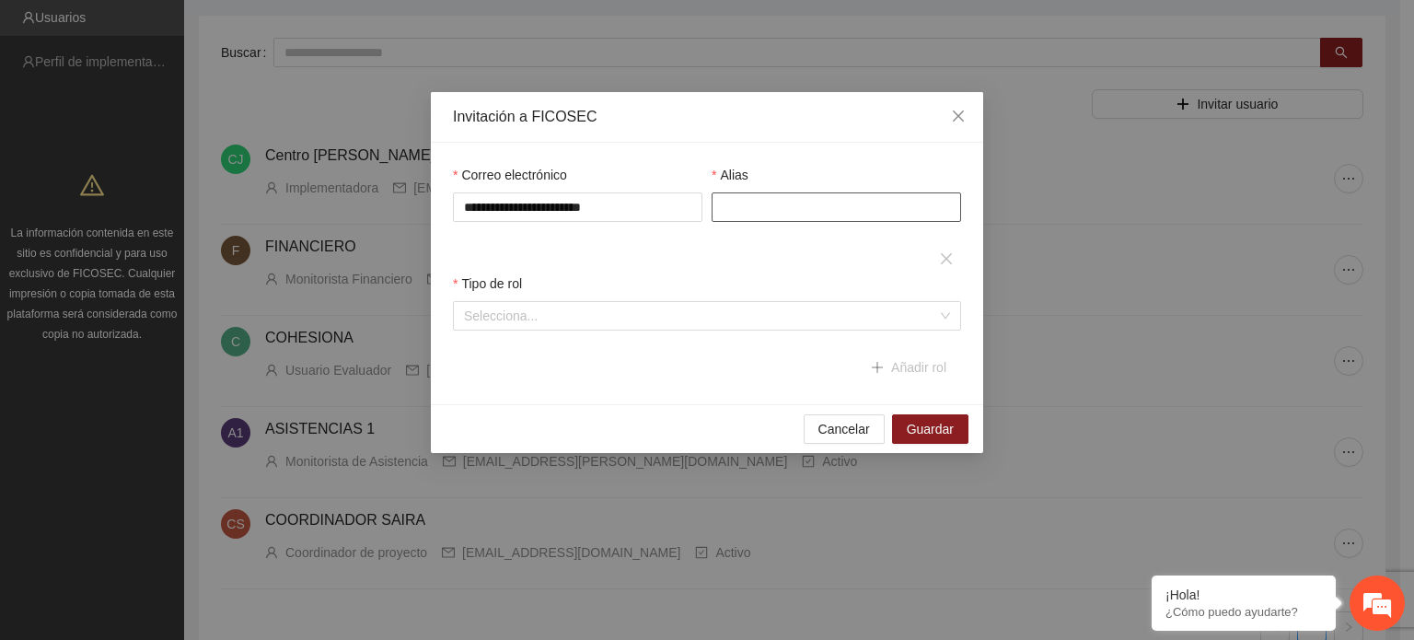
click at [751, 202] on input "Alias" at bounding box center [835, 206] width 249 height 29
type input "*"
type input "**********"
click at [630, 310] on input "search" at bounding box center [700, 316] width 473 height 28
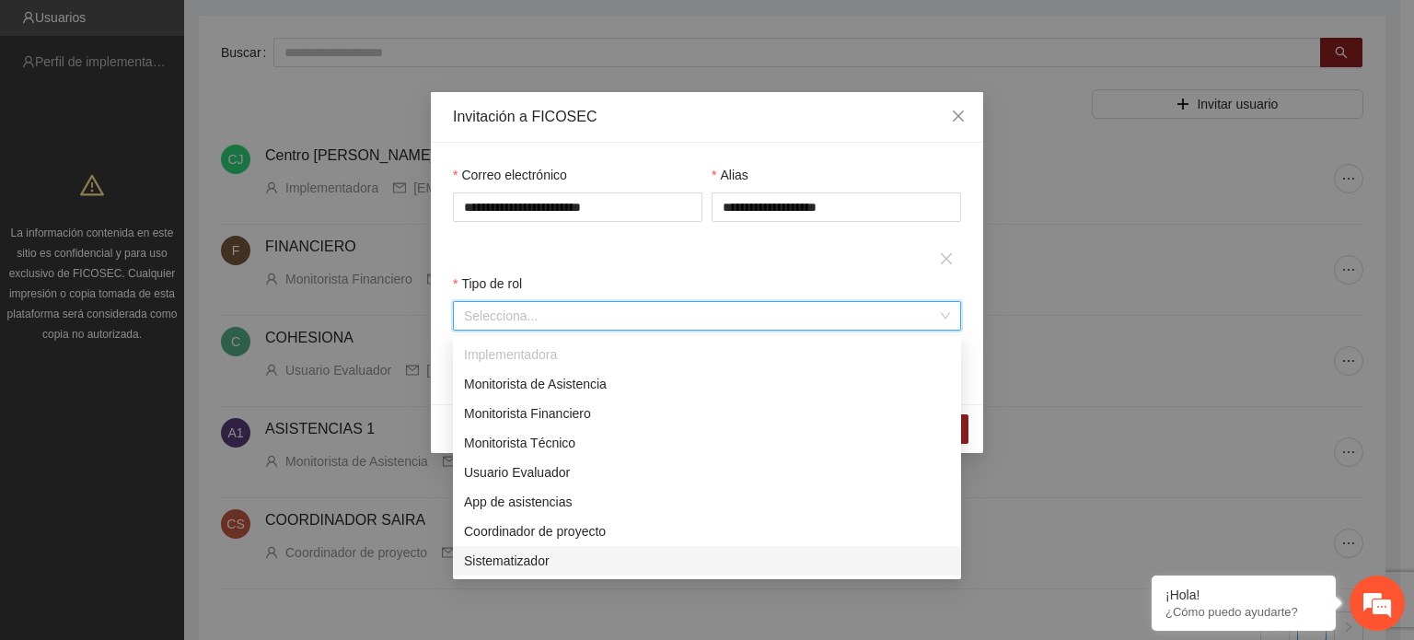
click at [543, 561] on div "Sistematizador" at bounding box center [707, 560] width 486 height 20
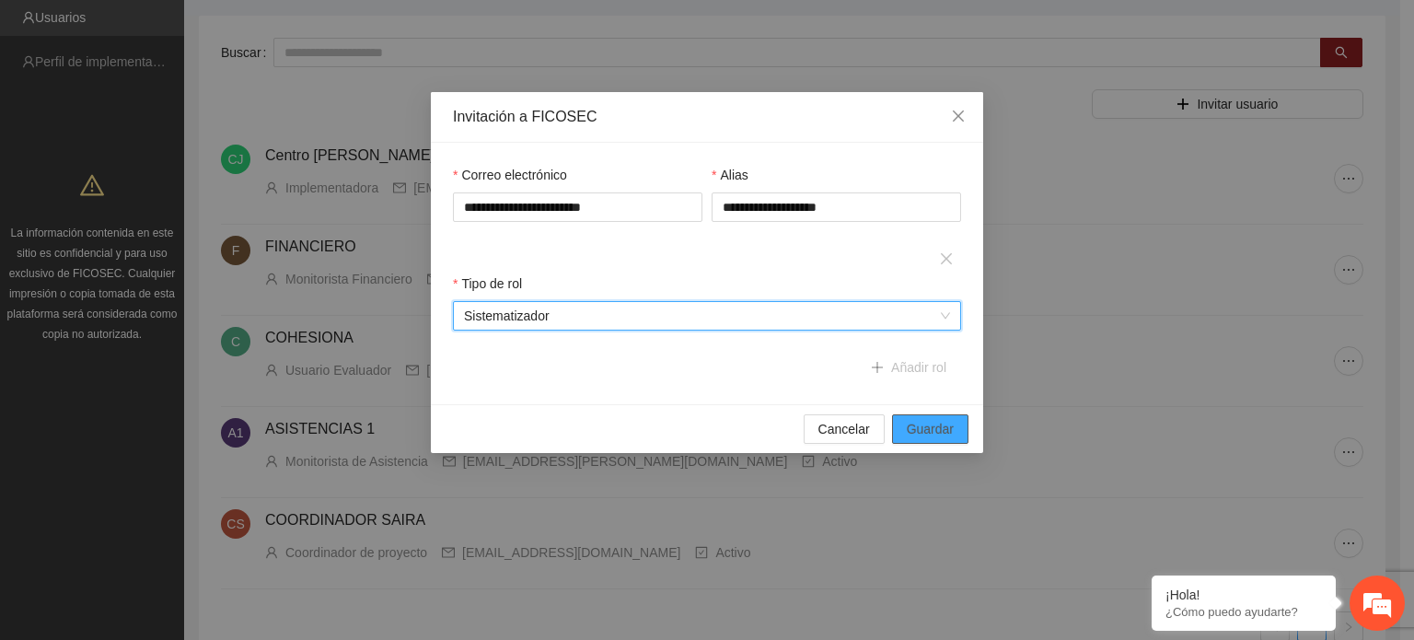
click at [941, 432] on span "Guardar" at bounding box center [929, 429] width 47 height 20
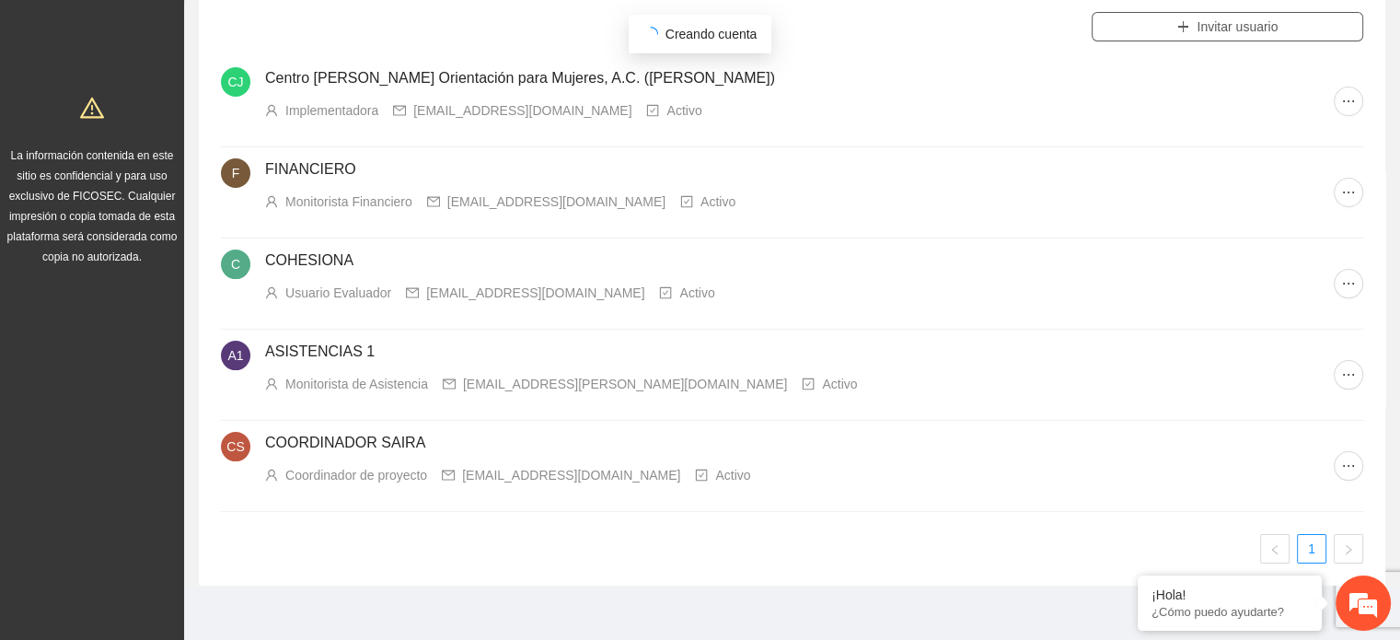
scroll to position [184, 0]
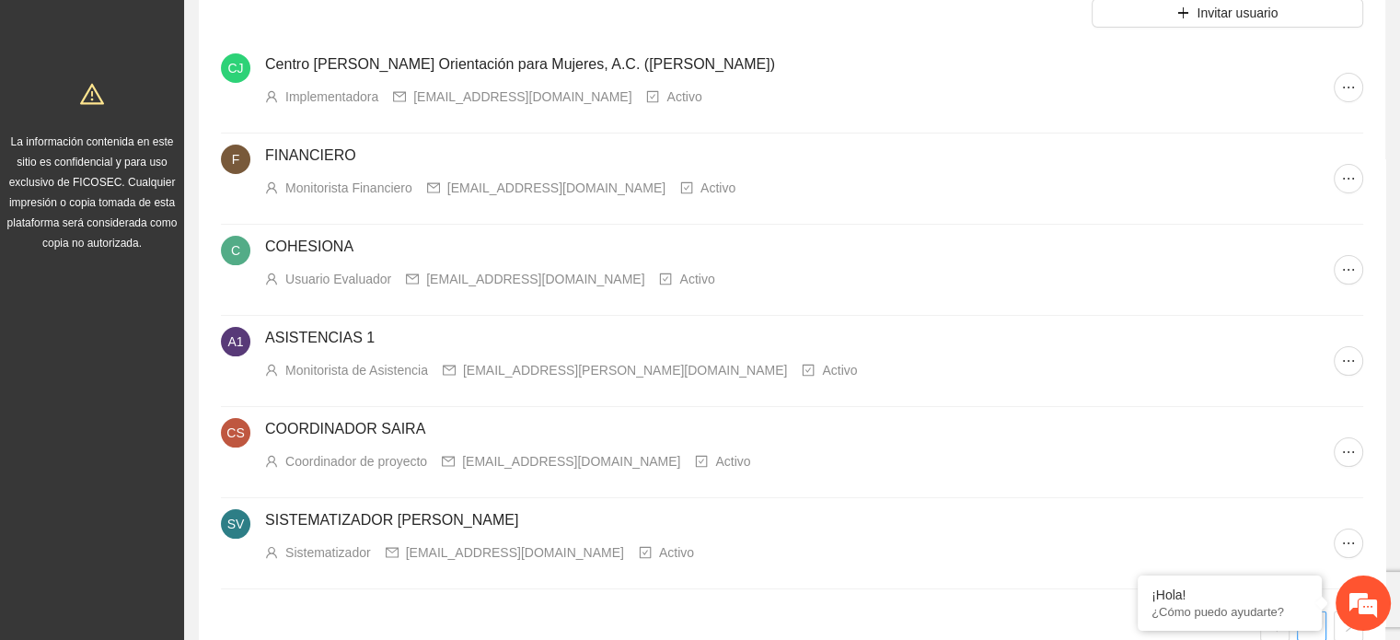
click at [1396, 404] on div "Buscar Invitar usuario CJ Centro [PERSON_NAME] Orientación para Mujeres, A.C. (…" at bounding box center [792, 294] width 1216 height 738
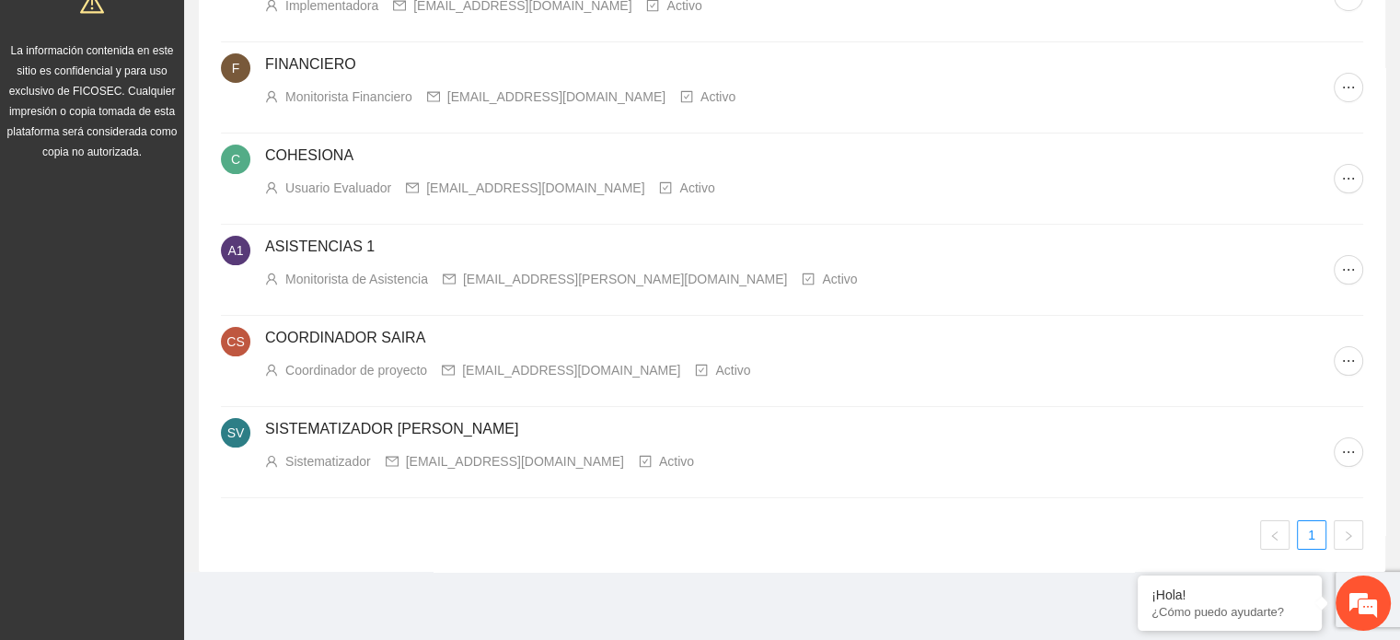
scroll to position [183, 0]
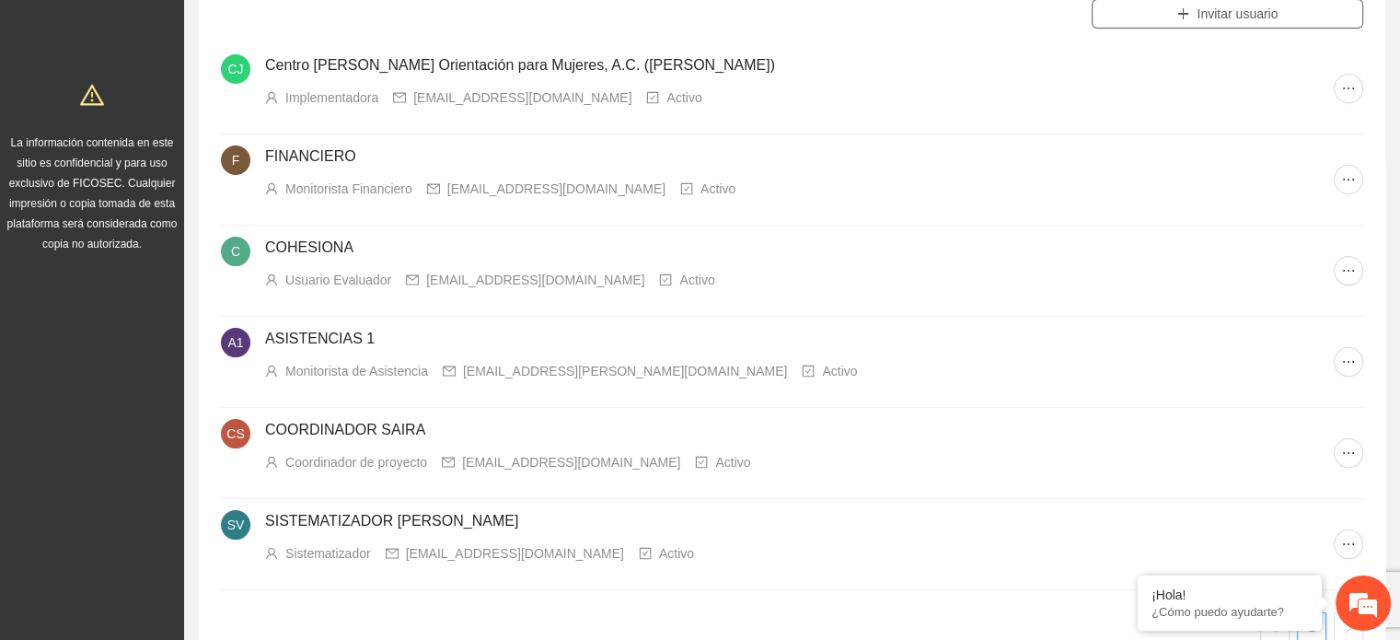
click at [1249, 17] on span "Invitar usuario" at bounding box center [1236, 14] width 81 height 20
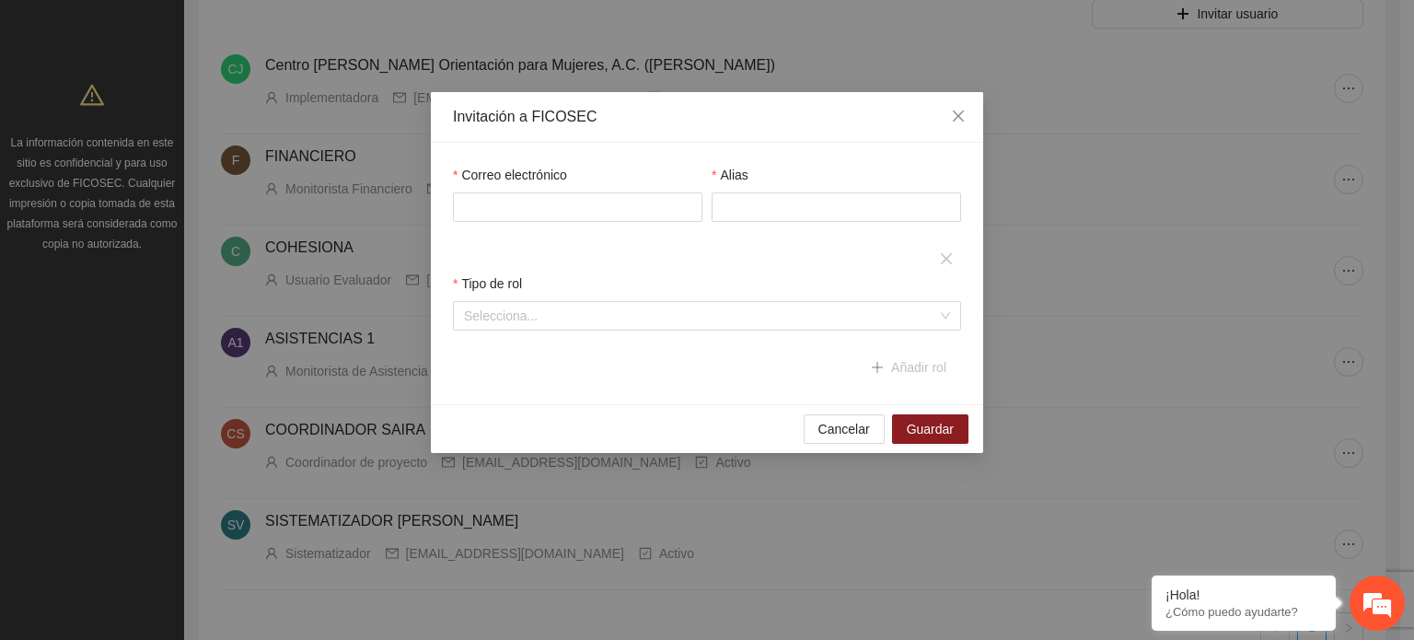
click at [776, 121] on div "Invitación a FICOSEC" at bounding box center [707, 117] width 508 height 20
click at [534, 205] on input "Correo electrónico" at bounding box center [577, 206] width 249 height 29
paste input "**********"
type input "**********"
click at [754, 213] on input "Alias" at bounding box center [835, 206] width 249 height 29
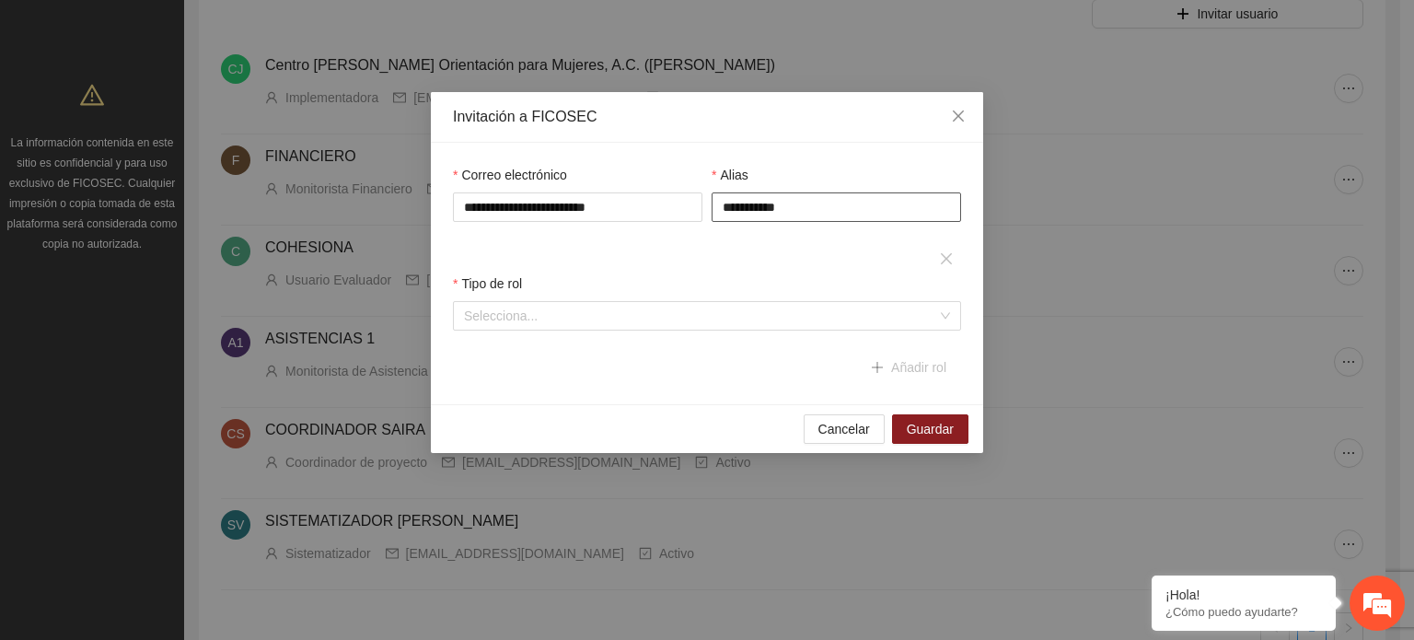
type input "**********"
click at [619, 328] on input "search" at bounding box center [700, 316] width 473 height 28
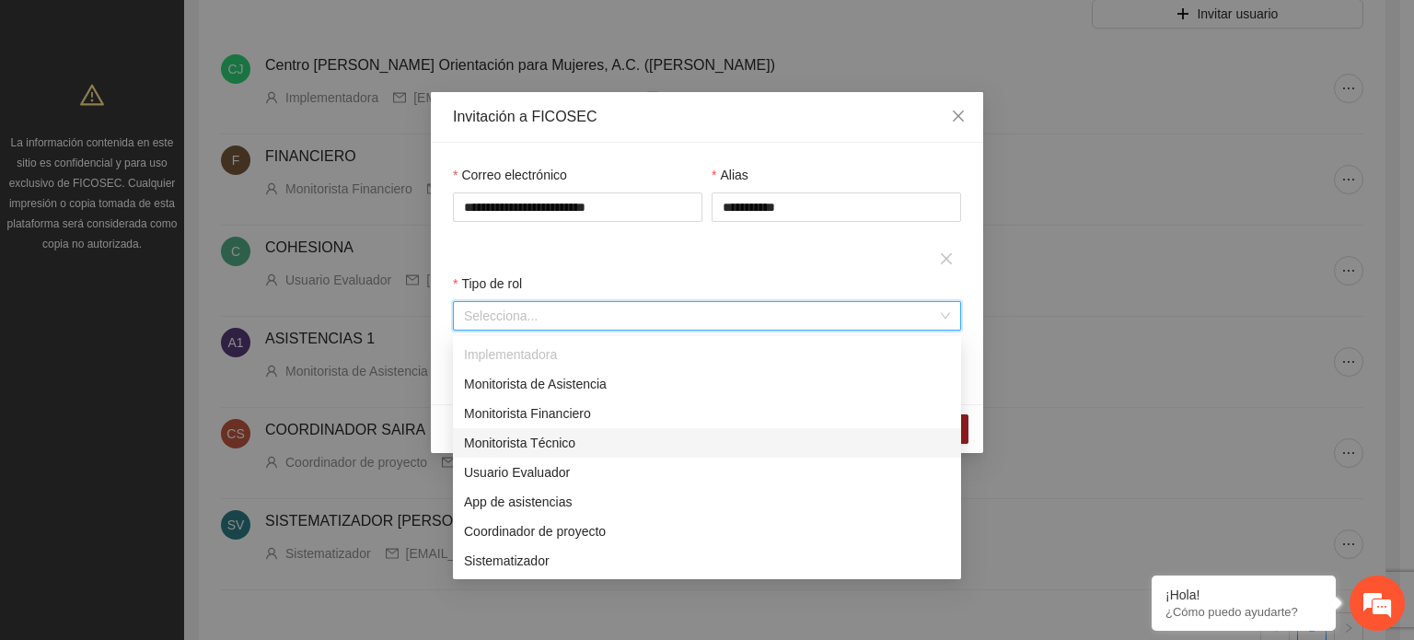
click at [523, 439] on div "Monitorista Técnico" at bounding box center [707, 443] width 486 height 20
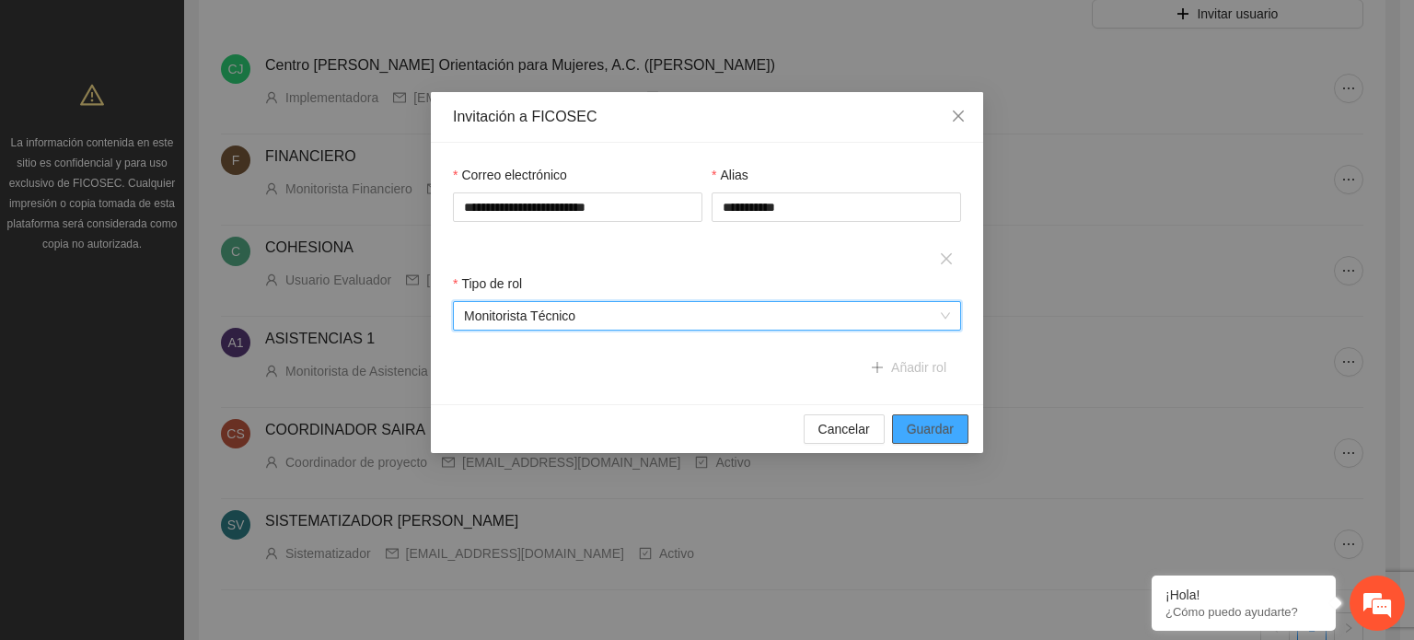
click at [941, 422] on span "Guardar" at bounding box center [929, 429] width 47 height 20
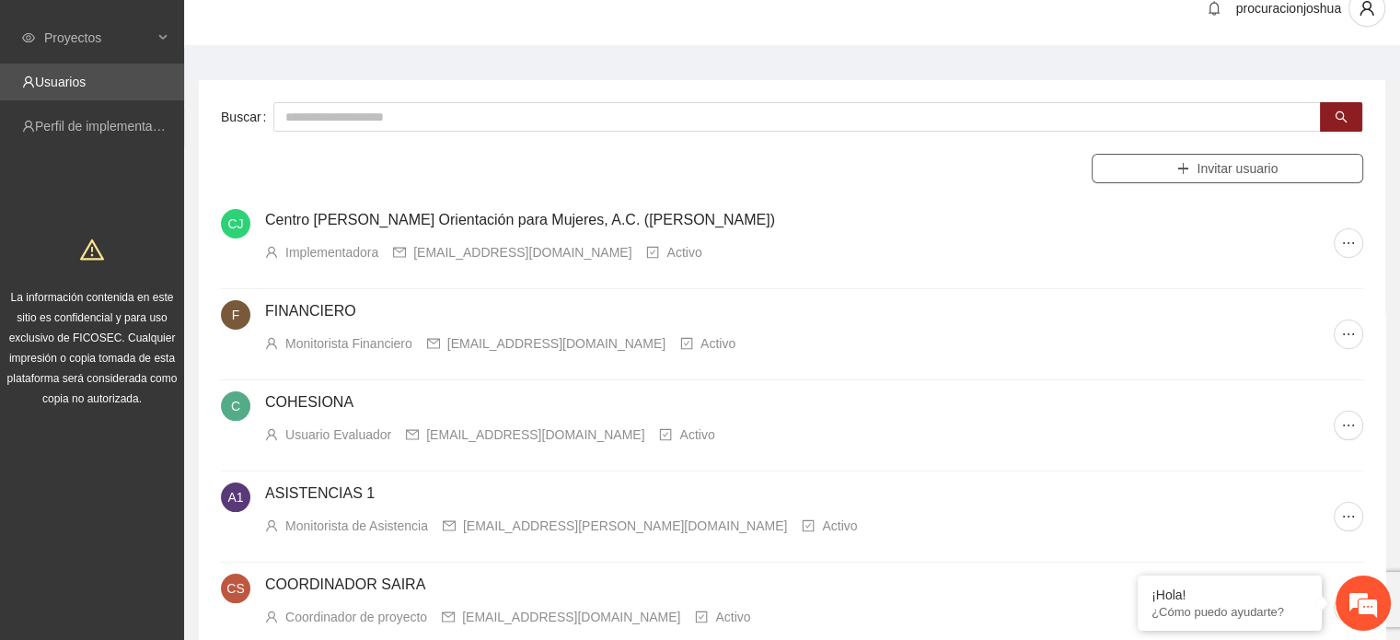
scroll to position [0, 0]
